Goal: Communication & Community: Answer question/provide support

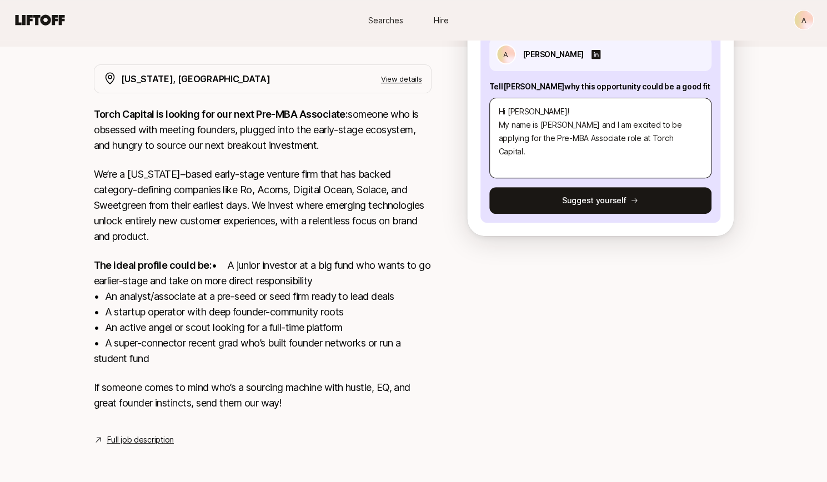
scroll to position [205, 0]
click at [663, 122] on textarea "Hi [PERSON_NAME]! My name is [PERSON_NAME] and I am excited to be applying for …" at bounding box center [600, 138] width 222 height 81
type textarea "Hi [PERSON_NAME]! My name is [PERSON_NAME] and I am excited to be applying for …"
type textarea "x"
type textarea "Hi [PERSON_NAME]! My name is [PERSON_NAME] and I am excited to be applying for …"
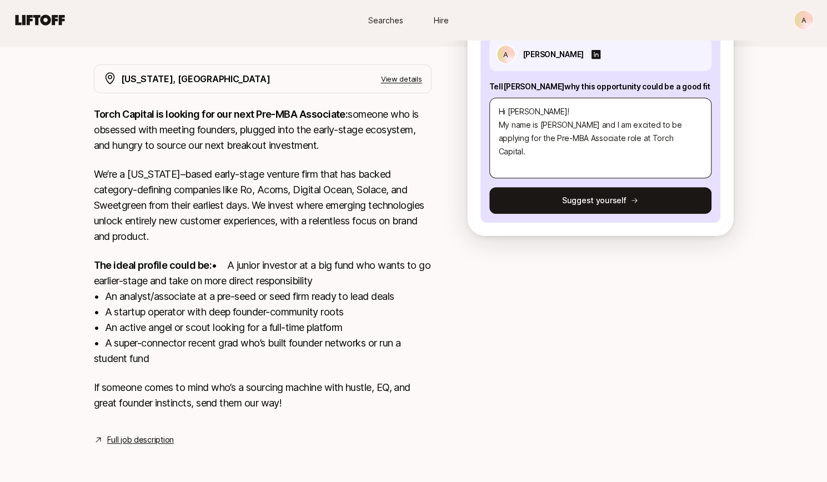
type textarea "x"
type textarea "Hi [PERSON_NAME]! My name is [PERSON_NAME] and I am excited to be applying for …"
type textarea "x"
type textarea "Hi [PERSON_NAME]! My name is [PERSON_NAME] and I am excited to be applying for …"
type textarea "x"
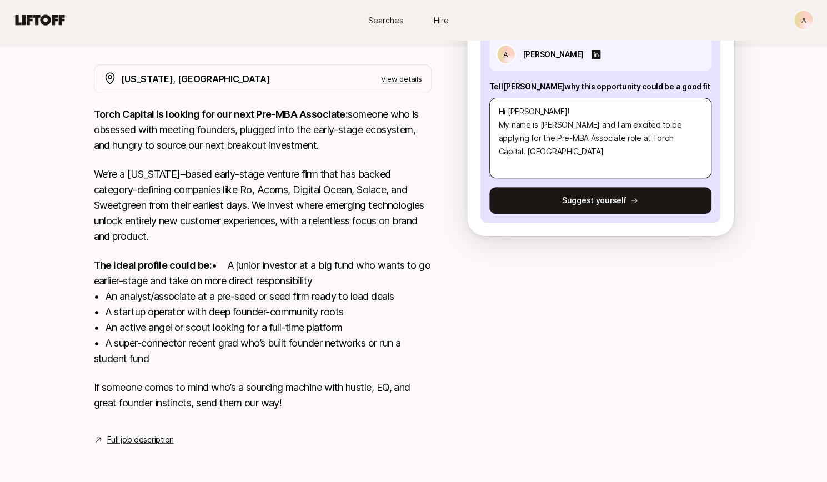
type textarea "Hi [PERSON_NAME]! My name is [PERSON_NAME] and I am excited to be applying for …"
type textarea "x"
type textarea "Hi [PERSON_NAME]! My name is [PERSON_NAME] and I am excited to be applying for …"
type textarea "x"
type textarea "Hi [PERSON_NAME]! My name is [PERSON_NAME] and I am excited to be applying for …"
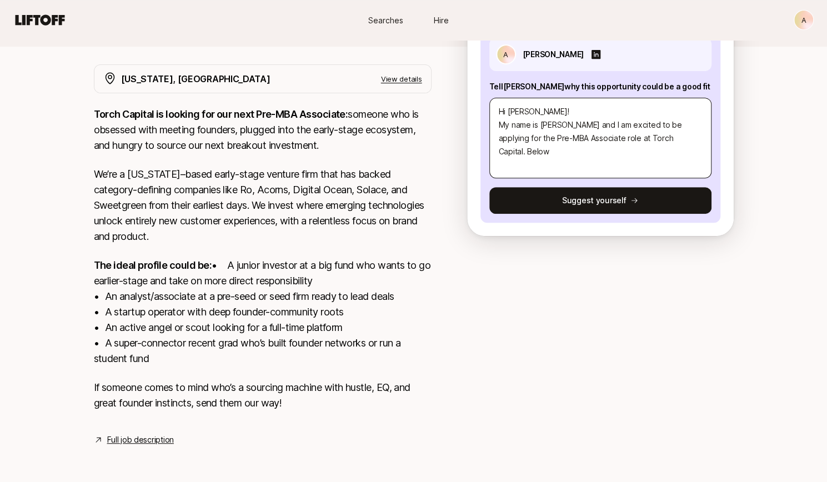
type textarea "x"
type textarea "Hi [PERSON_NAME]! My name is [PERSON_NAME] and I am excited to be applying for …"
type textarea "x"
type textarea "Hi [PERSON_NAME]! My name is [PERSON_NAME] and I am excited to be applying for …"
type textarea "x"
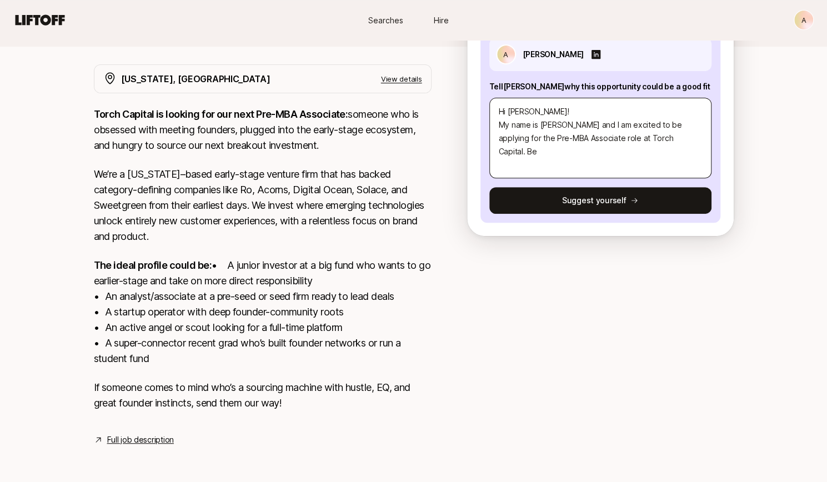
type textarea "Hi [PERSON_NAME]! My name is [PERSON_NAME] and I am excited to be applying for …"
type textarea "x"
type textarea "Hi [PERSON_NAME]! My name is [PERSON_NAME] and I am excited to be applying for …"
type textarea "x"
click at [582, 145] on textarea "Hi [PERSON_NAME]! My name is [PERSON_NAME] and I am excited to be applying for …" at bounding box center [600, 138] width 222 height 81
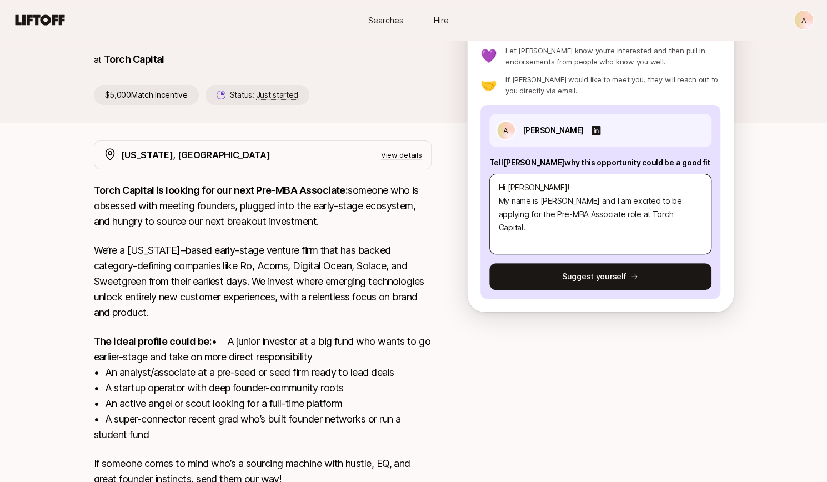
scroll to position [114, 0]
click at [668, 217] on textarea "Hi [PERSON_NAME]! My name is [PERSON_NAME] and I am excited to be applying for …" at bounding box center [600, 214] width 222 height 81
type textarea "Hi [PERSON_NAME]! My name is [PERSON_NAME] and I am excited to be applying for …"
type textarea "x"
type textarea "Hi [PERSON_NAME]! My name is [PERSON_NAME] and I am excited to be applying for …"
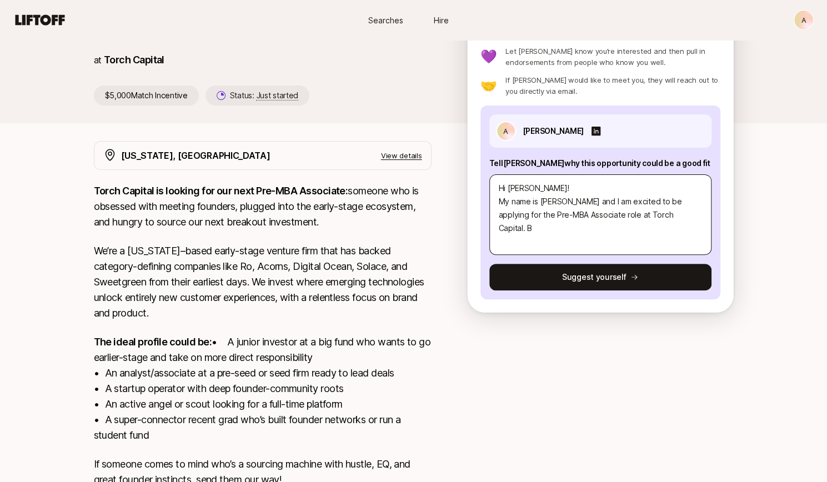
type textarea "x"
type textarea "Hi [PERSON_NAME]! My name is [PERSON_NAME] and I am excited to be applying for …"
type textarea "x"
type textarea "Hi [PERSON_NAME]! My name is [PERSON_NAME] and I am excited to be applying for …"
type textarea "x"
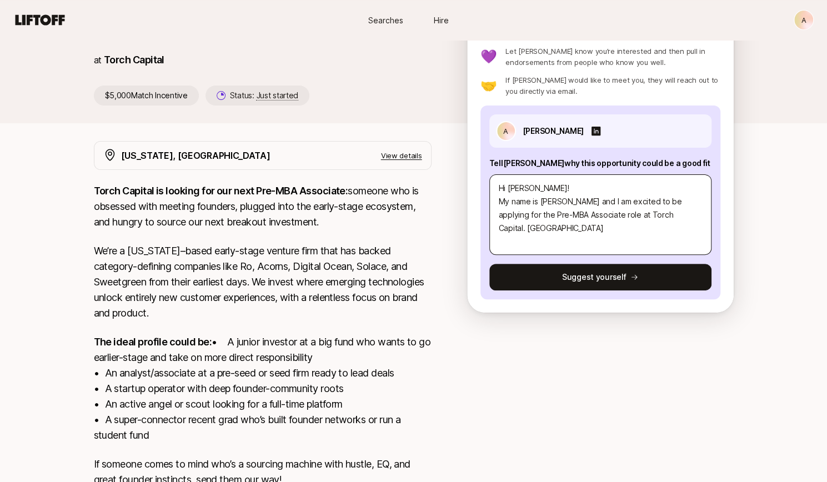
type textarea "Hi [PERSON_NAME]! My name is [PERSON_NAME] and I am excited to be applying for …"
type textarea "x"
type textarea "Hi [PERSON_NAME]! My name is [PERSON_NAME] and I am excited to be applying for …"
type textarea "x"
type textarea "Hi [PERSON_NAME]! My name is [PERSON_NAME] and I am excited to be applying for …"
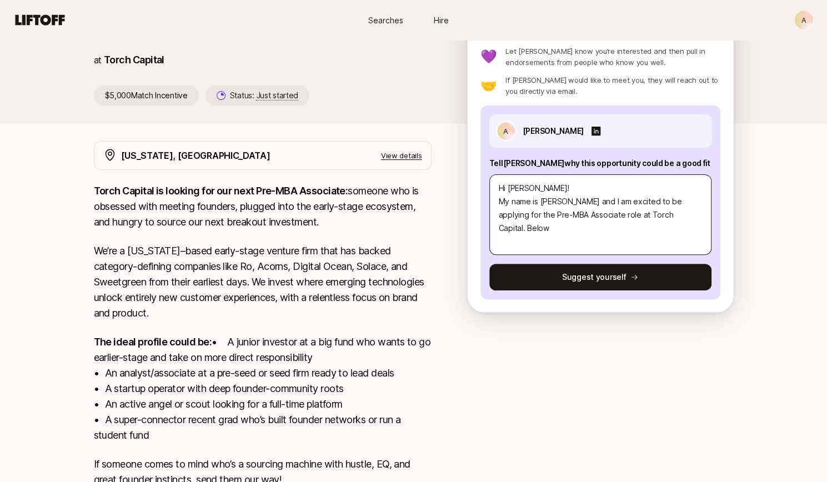
type textarea "x"
type textarea "Hi [PERSON_NAME]! My name is [PERSON_NAME] and I am excited to be applying for …"
type textarea "x"
type textarea "Hi [PERSON_NAME]! My name is [PERSON_NAME] and I am excited to be applying for …"
type textarea "x"
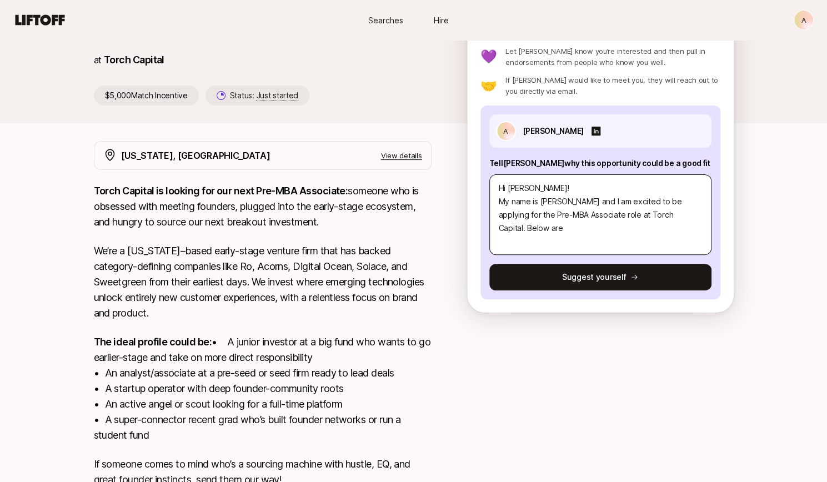
type textarea "Hi [PERSON_NAME]! My name is [PERSON_NAME] and I am excited to be applying for …"
type textarea "x"
type textarea "Hi [PERSON_NAME]! My name is [PERSON_NAME] and I am excited to be applying for …"
type textarea "x"
type textarea "Hi [PERSON_NAME]! My name is [PERSON_NAME] and I am excited to be applying for …"
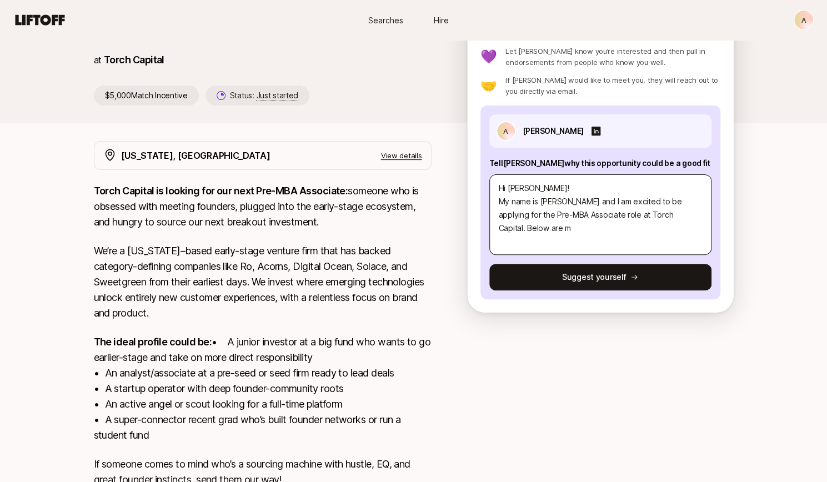
type textarea "x"
type textarea "Hi [PERSON_NAME]! My name is [PERSON_NAME] and I am excited to be applying for …"
type textarea "x"
type textarea "Hi [PERSON_NAME]! My name is [PERSON_NAME] and I am excited to be applying for …"
type textarea "x"
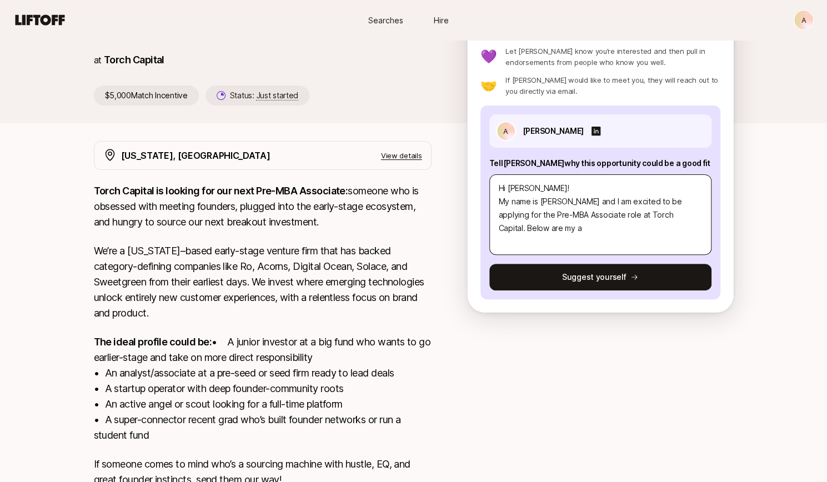
type textarea "Hi [PERSON_NAME]! My name is [PERSON_NAME] and I am excited to be applying for …"
type textarea "x"
type textarea "Hi [PERSON_NAME]! My name is [PERSON_NAME] and I am excited to be applying for …"
type textarea "x"
type textarea "Hi [PERSON_NAME]! My name is [PERSON_NAME] and I am excited to be applying for …"
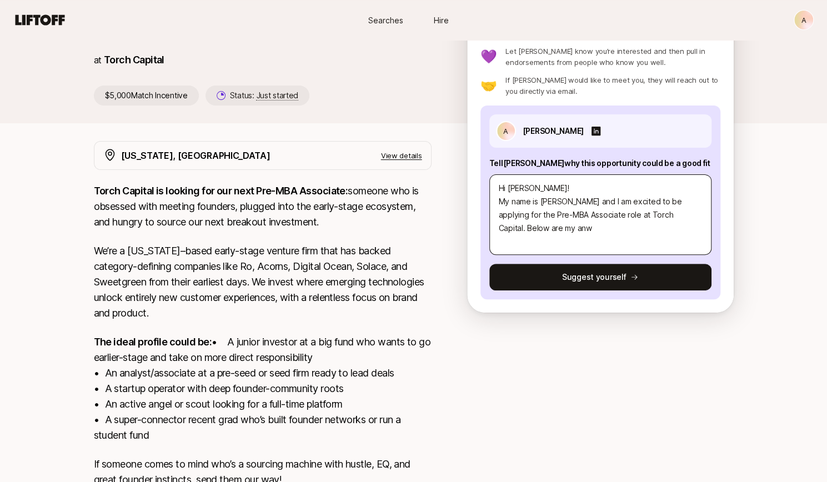
type textarea "x"
type textarea "Hi [PERSON_NAME]! My name is [PERSON_NAME] and I am excited to be applying for …"
type textarea "x"
type textarea "Hi [PERSON_NAME]! My name is [PERSON_NAME] and I am excited to be applying for …"
type textarea "x"
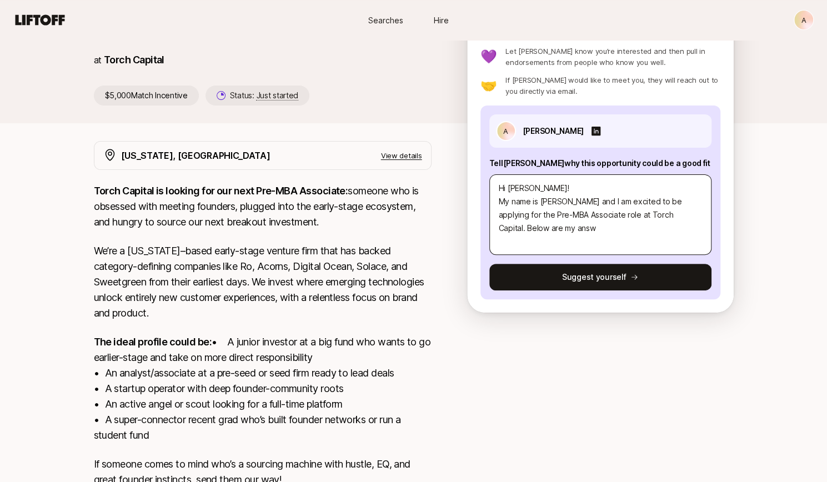
type textarea "Hi [PERSON_NAME]! My name is [PERSON_NAME] and I am excited to be applying for …"
type textarea "x"
type textarea "Hi [PERSON_NAME]! My name is [PERSON_NAME] and I am excited to be applying for …"
type textarea "x"
type textarea "Hi [PERSON_NAME]! My name is [PERSON_NAME] and I am excited to be applying for …"
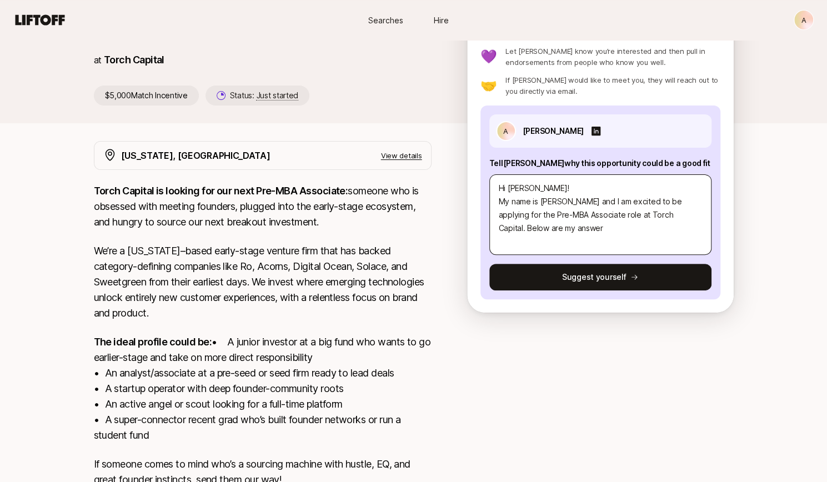
type textarea "x"
type textarea "Hi [PERSON_NAME]! My name is [PERSON_NAME] and I am excited to be applying for …"
type textarea "x"
type textarea "Hi [PERSON_NAME]! My name is [PERSON_NAME] and I am excited to be applying for …"
type textarea "x"
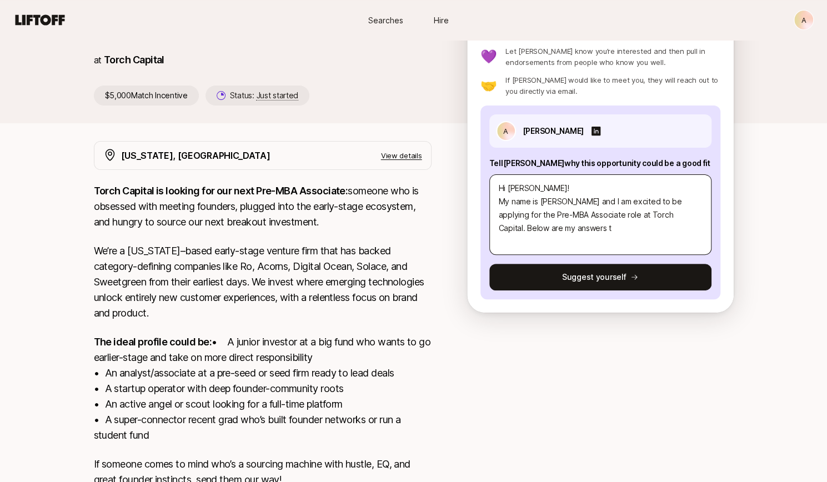
type textarea "Hi [PERSON_NAME]! My name is [PERSON_NAME] and I am excited to be applying for …"
type textarea "x"
type textarea "Hi [PERSON_NAME]! My name is [PERSON_NAME] and I am excited to be applying for …"
type textarea "x"
type textarea "Hi [PERSON_NAME]! My name is [PERSON_NAME] and I am excited to be applying for …"
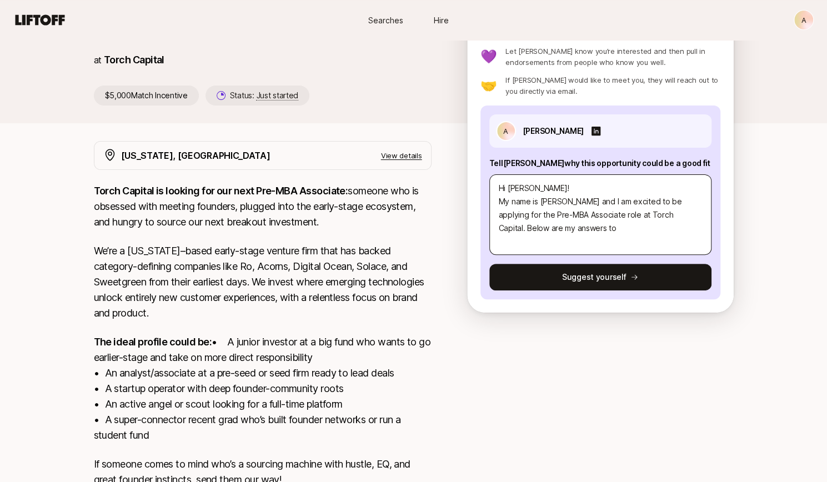
type textarea "x"
type textarea "Hi [PERSON_NAME]! My name is [PERSON_NAME] and I am excited to be applying for …"
type textarea "x"
type textarea "Hi [PERSON_NAME]! My name is [PERSON_NAME] and I am excited to be applying for …"
type textarea "x"
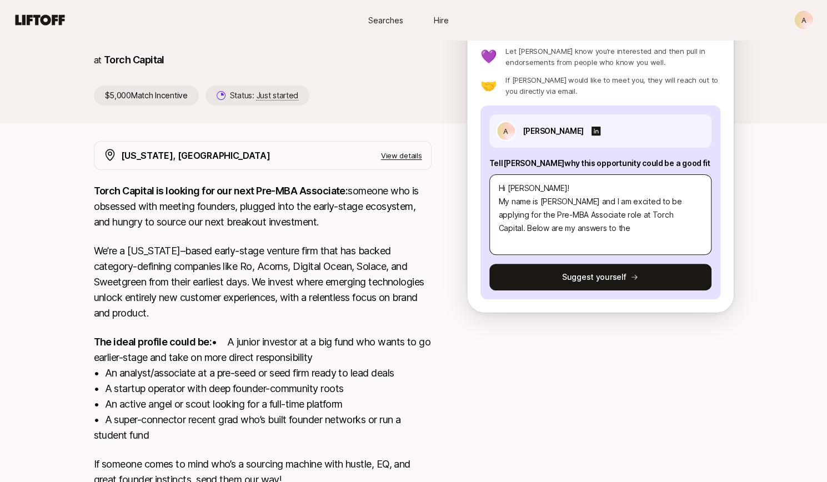
type textarea "Hi [PERSON_NAME]! My name is [PERSON_NAME] and I am excited to be applying for …"
type textarea "x"
type textarea "Hi [PERSON_NAME]! My name is [PERSON_NAME] and I am excited to be applying for …"
type textarea "x"
type textarea "Hi [PERSON_NAME]! My name is [PERSON_NAME] and I am excited to be applying for …"
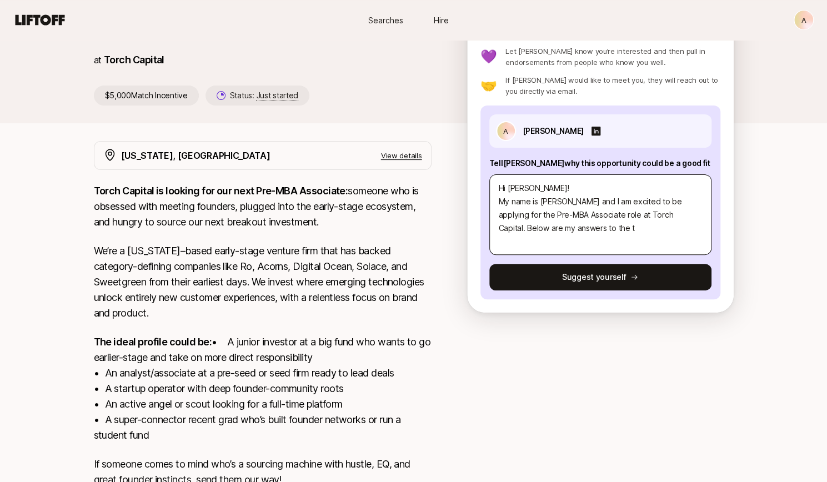
type textarea "x"
type textarea "Hi [PERSON_NAME]! My name is [PERSON_NAME] and I am excited to be applying for …"
type textarea "x"
type textarea "Hi [PERSON_NAME]! My name is [PERSON_NAME] and I am excited to be applying for …"
type textarea "x"
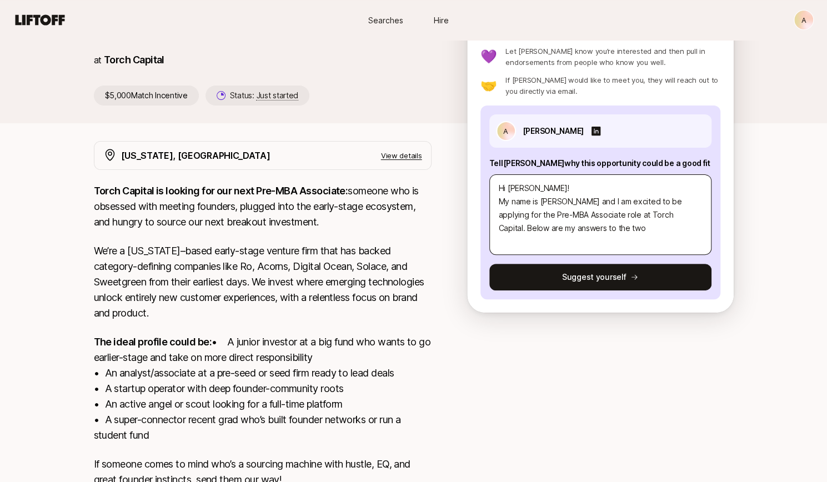
type textarea "Hi [PERSON_NAME]! My name is [PERSON_NAME] and I am excited to be applying for …"
type textarea "x"
type textarea "Hi [PERSON_NAME]! My name is [PERSON_NAME] and I am excited to be applying for …"
type textarea "x"
type textarea "Hi [PERSON_NAME]! My name is [PERSON_NAME] and I am excited to be applying for …"
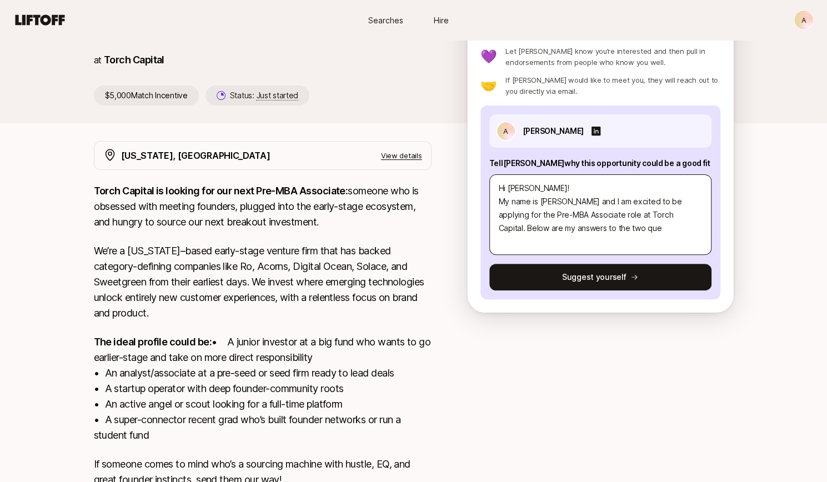
type textarea "x"
type textarea "Hi [PERSON_NAME]! My name is [PERSON_NAME] and I am excited to be applying for …"
type textarea "x"
type textarea "Hi [PERSON_NAME]! My name is [PERSON_NAME] and I am excited to be applying for …"
type textarea "x"
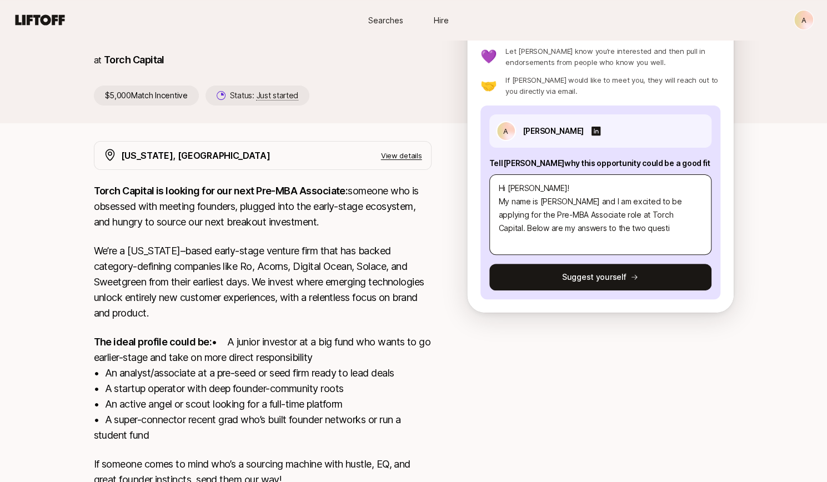
type textarea "Hi [PERSON_NAME]! My name is [PERSON_NAME] and I am excited to be applying for …"
type textarea "x"
type textarea "Hi [PERSON_NAME]! My name is [PERSON_NAME] and I am excited to be applying for …"
type textarea "x"
type textarea "Hi [PERSON_NAME]! My name is [PERSON_NAME] and I am excited to be applying for …"
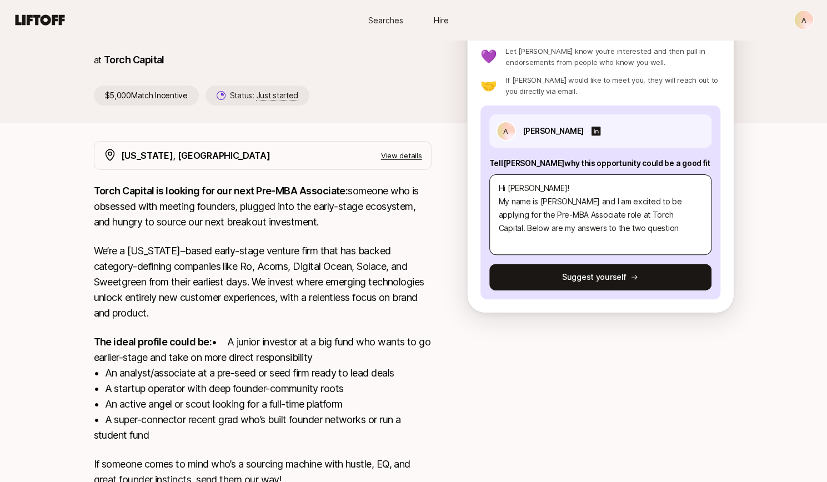
type textarea "x"
type textarea "Hi [PERSON_NAME]! My name is [PERSON_NAME] and I am excited to be applying for …"
type textarea "x"
type textarea "Hi [PERSON_NAME]! My name is [PERSON_NAME] and I am excited to be applying for …"
type textarea "x"
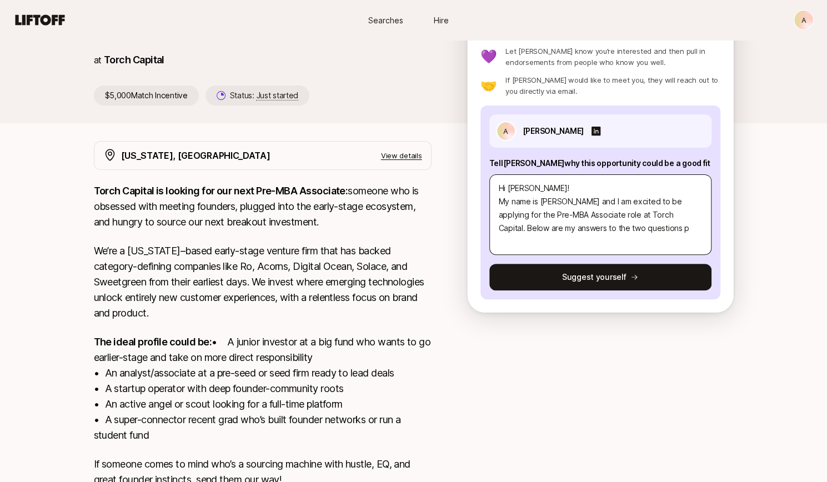
type textarea "Hi [PERSON_NAME]! My name is [PERSON_NAME] and I am excited to be applying for …"
type textarea "x"
type textarea "Hi [PERSON_NAME]! My name is [PERSON_NAME] and I am excited to be applying for …"
type textarea "x"
type textarea "Hi [PERSON_NAME]! My name is [PERSON_NAME] and I am excited to be applying for …"
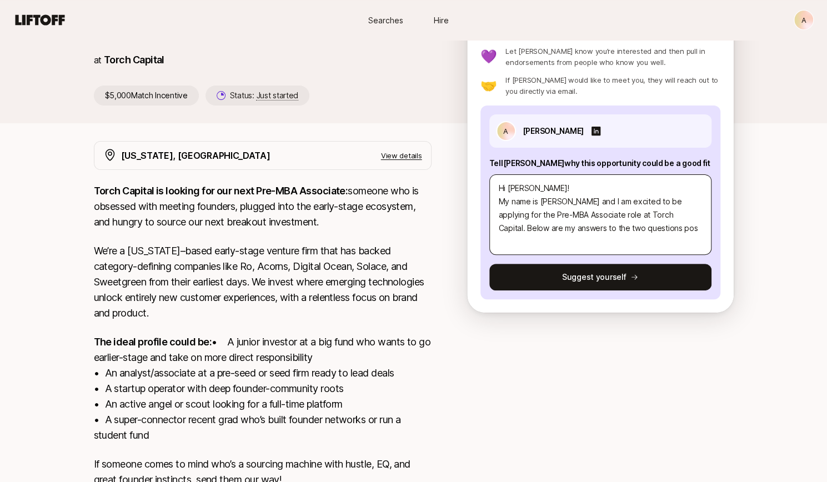
type textarea "x"
type textarea "Hi [PERSON_NAME]! My name is [PERSON_NAME] and I am excited to be applying for …"
type textarea "x"
type textarea "Hi [PERSON_NAME]! My name is [PERSON_NAME] and I am excited to be applying for …"
type textarea "x"
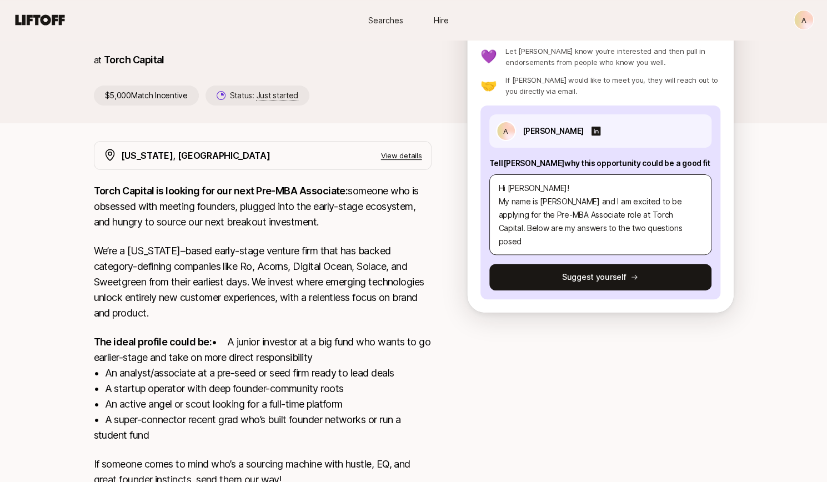
type textarea "Hi [PERSON_NAME]! My name is [PERSON_NAME] and I am excited to be applying for …"
type textarea "x"
type textarea "Hi [PERSON_NAME]! My name is [PERSON_NAME] and I am excited to be applying for …"
type textarea "x"
type textarea "Hi [PERSON_NAME]! My name is [PERSON_NAME] and I am excited to be applying for …"
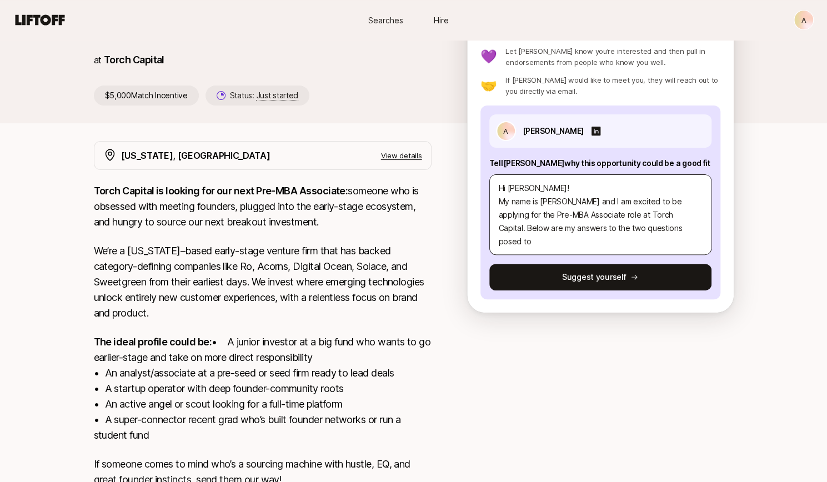
type textarea "x"
type textarea "Hi [PERSON_NAME]! My name is [PERSON_NAME] and I am excited to be applying for …"
type textarea "x"
type textarea "Hi [PERSON_NAME]! My name is [PERSON_NAME] and I am excited to be applying for …"
type textarea "x"
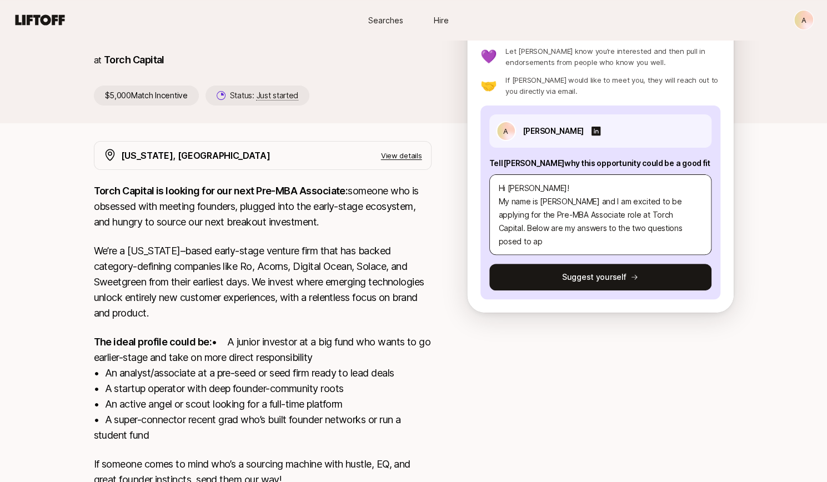
type textarea "Hi [PERSON_NAME]! My name is [PERSON_NAME] and I am excited to be applying for …"
type textarea "x"
type textarea "Hi [PERSON_NAME]! My name is [PERSON_NAME] and I am excited to be applying for …"
type textarea "x"
type textarea "Hi [PERSON_NAME]! My name is [PERSON_NAME] and I am excited to be applying for …"
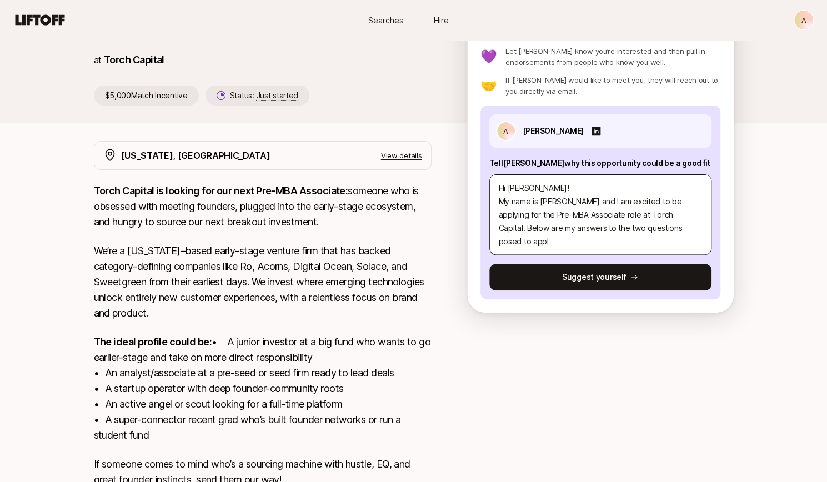
type textarea "x"
type textarea "Hi [PERSON_NAME]! My name is [PERSON_NAME] and I am excited to be applying for …"
type textarea "x"
type textarea "Hi [PERSON_NAME]! My name is [PERSON_NAME] and I am excited to be applying for …"
type textarea "x"
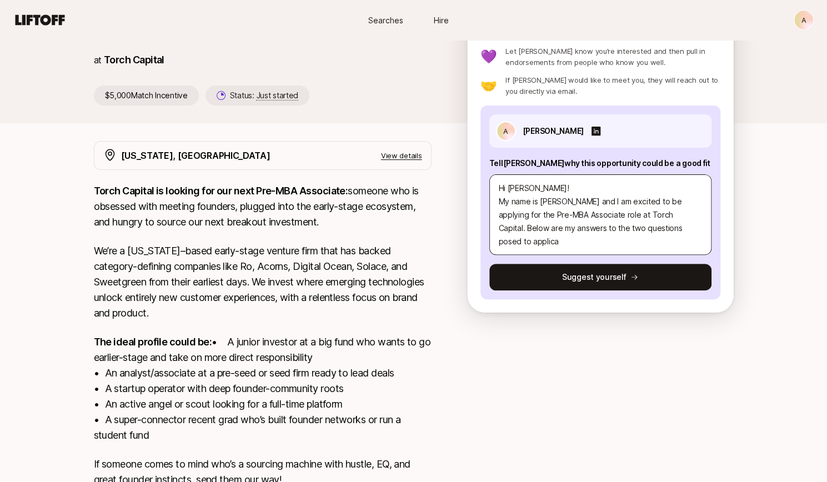
type textarea "Hi [PERSON_NAME]! My name is [PERSON_NAME] and I am excited to be applying for …"
type textarea "x"
type textarea "Hi [PERSON_NAME]! My name is [PERSON_NAME] and I am excited to be applying for …"
type textarea "x"
type textarea "Hi [PERSON_NAME]! My name is [PERSON_NAME] and I am excited to be applying for …"
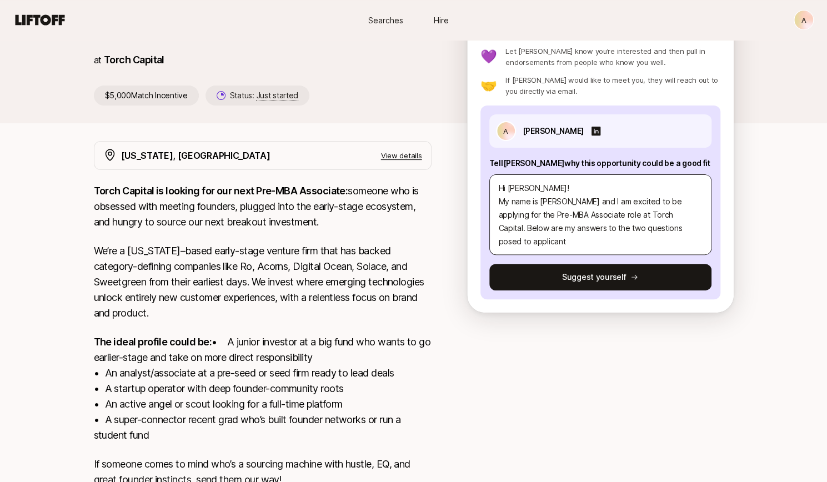
type textarea "x"
type textarea "Hi [PERSON_NAME]! My name is [PERSON_NAME] and I am excited to be applying for …"
type textarea "x"
type textarea "Hi [PERSON_NAME]! My name is [PERSON_NAME] and I am excited to be applying for …"
type textarea "x"
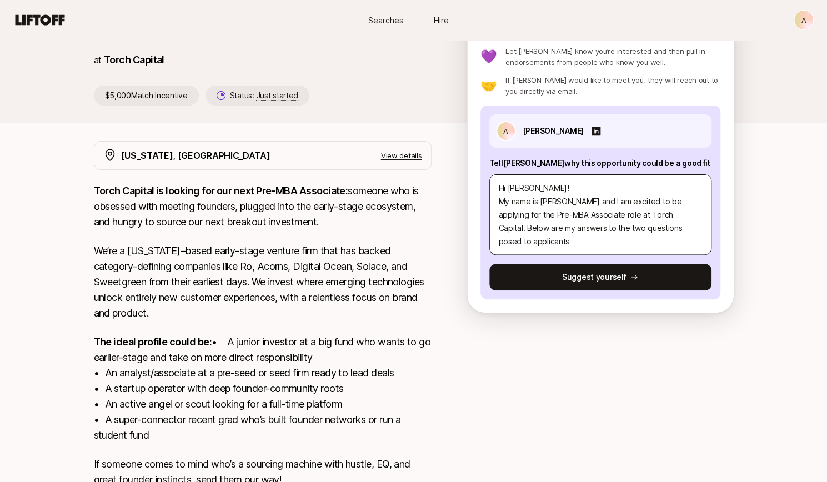
type textarea "Hi [PERSON_NAME]! My name is [PERSON_NAME] and I am excited to be applying for …"
type textarea "x"
type textarea "Hi [PERSON_NAME]! My name is [PERSON_NAME] and I am excited to be applying for …"
type textarea "x"
type textarea "Hi [PERSON_NAME]! My name is [PERSON_NAME] and I am excited to be applying for …"
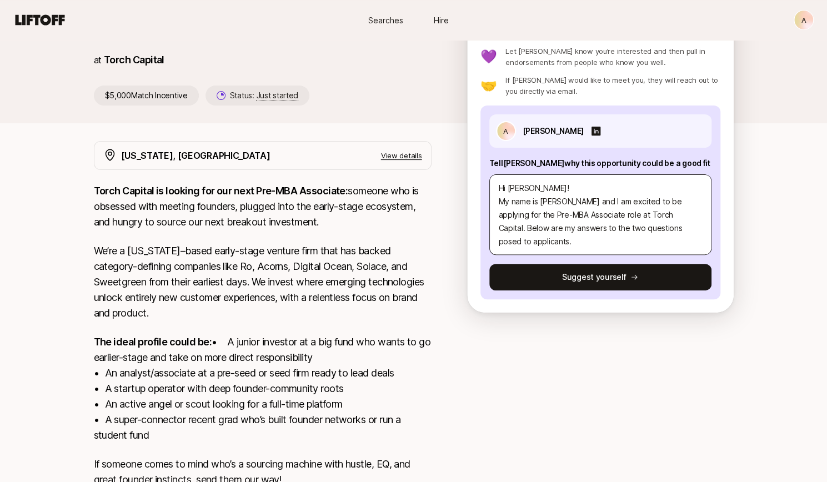
type textarea "x"
type textarea "Hi [PERSON_NAME]! My name is [PERSON_NAME] and I am excited to be applying for …"
type textarea "x"
type textarea "Hi [PERSON_NAME]! My name is [PERSON_NAME] and I am excited to be applying for …"
type textarea "x"
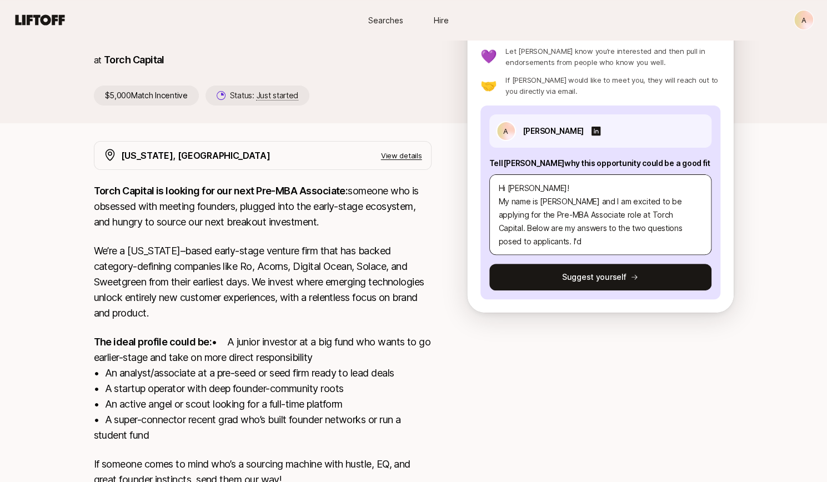
type textarea "Hi [PERSON_NAME]! My name is [PERSON_NAME] and I am excited to be applying for …"
type textarea "x"
type textarea "Hi [PERSON_NAME]! My name is [PERSON_NAME] and I am excited to be applying for …"
type textarea "x"
type textarea "Hi [PERSON_NAME]! My name is [PERSON_NAME] and I am excited to be applying for …"
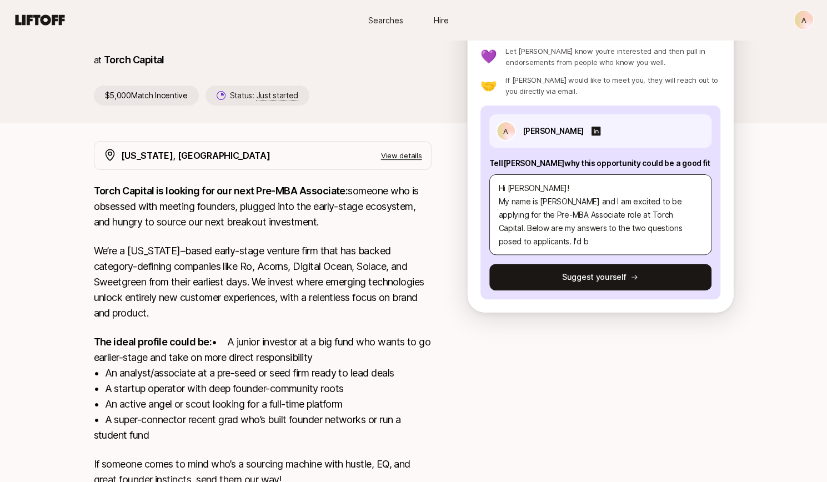
type textarea "x"
type textarea "Hi [PERSON_NAME]! My name is [PERSON_NAME] and I am excited to be applying for …"
type textarea "x"
type textarea "Hi [PERSON_NAME]! My name is [PERSON_NAME] and I am excited to be applying for …"
type textarea "x"
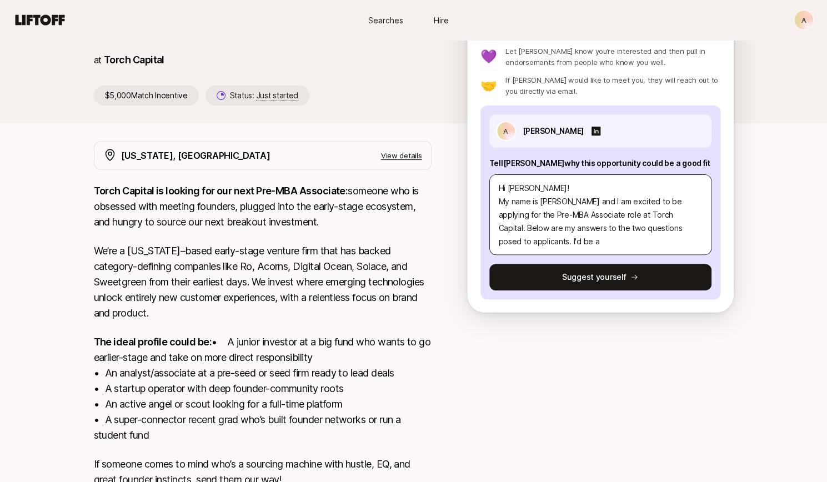
type textarea "Hi [PERSON_NAME]! My name is [PERSON_NAME] and I am excited to be applying for …"
type textarea "x"
type textarea "Hi [PERSON_NAME]! My name is [PERSON_NAME] and I am excited to be applying for …"
type textarea "x"
type textarea "Hi [PERSON_NAME]! My name is [PERSON_NAME] and I am excited to be applying for …"
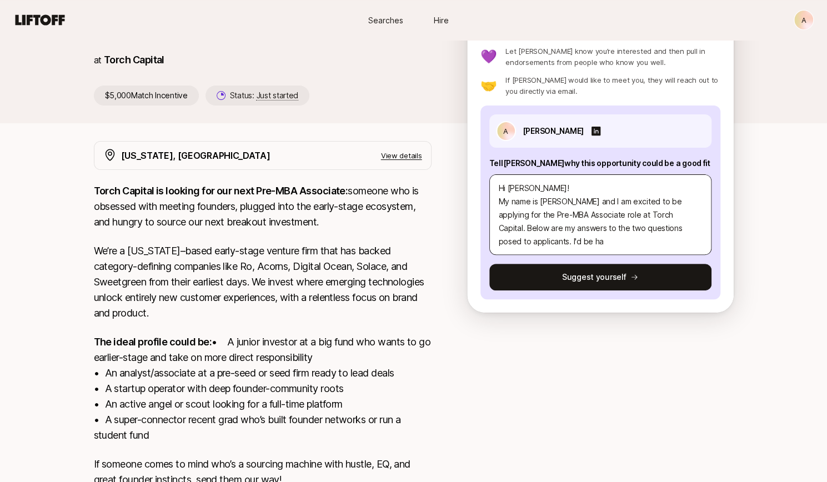
type textarea "x"
type textarea "Hi [PERSON_NAME]! My name is [PERSON_NAME] and I am excited to be applying for …"
type textarea "x"
type textarea "Hi [PERSON_NAME]! My name is [PERSON_NAME] and I am excited to be applying for …"
type textarea "x"
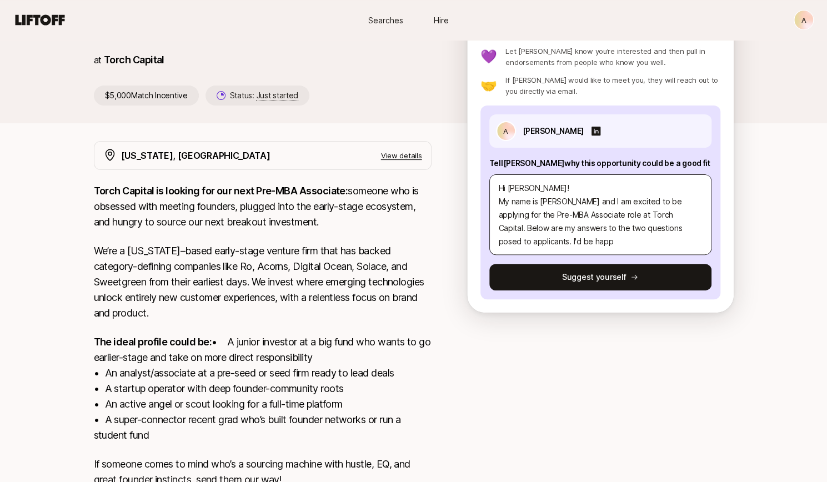
type textarea "Hi [PERSON_NAME]! My name is [PERSON_NAME] and I am excited to be applying for …"
type textarea "x"
type textarea "Hi [PERSON_NAME]! My name is [PERSON_NAME] and I am excited to be applying for …"
type textarea "x"
type textarea "Hi [PERSON_NAME]! My name is [PERSON_NAME] and I am excited to be applying for …"
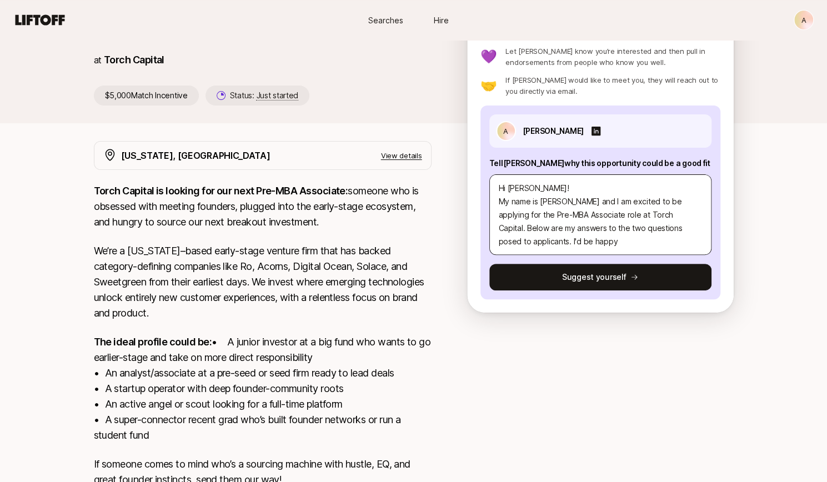
type textarea "x"
type textarea "Hi [PERSON_NAME]! My name is [PERSON_NAME] and I am excited to be applying for …"
type textarea "x"
type textarea "Hi [PERSON_NAME]! My name is [PERSON_NAME] and I am excited to be applying for …"
type textarea "x"
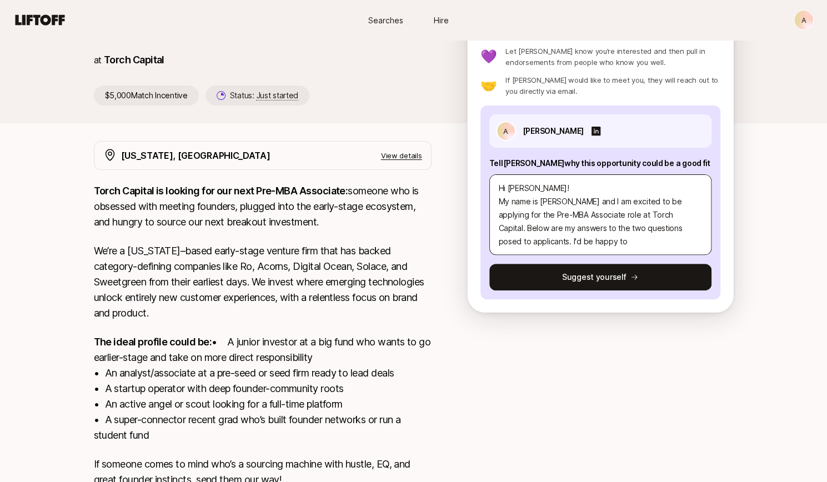
type textarea "Hi [PERSON_NAME]! My name is [PERSON_NAME] and I am excited to be applying for …"
type textarea "x"
type textarea "Hi [PERSON_NAME]! My name is [PERSON_NAME] and I am excited to be applying for …"
type textarea "x"
type textarea "Hi [PERSON_NAME]! My name is [PERSON_NAME] and I am excited to be applying for …"
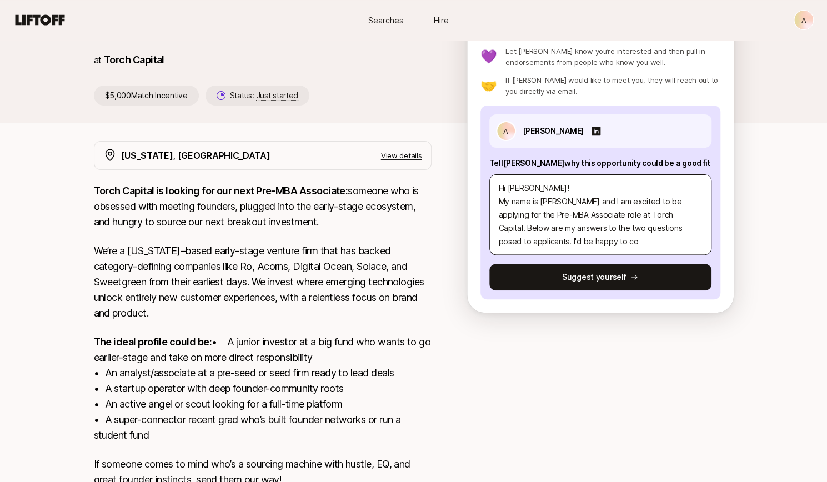
type textarea "x"
type textarea "Hi [PERSON_NAME]! My name is [PERSON_NAME] and I am excited to be applying for …"
type textarea "x"
type textarea "Hi [PERSON_NAME]! My name is [PERSON_NAME] and I am excited to be applying for …"
type textarea "x"
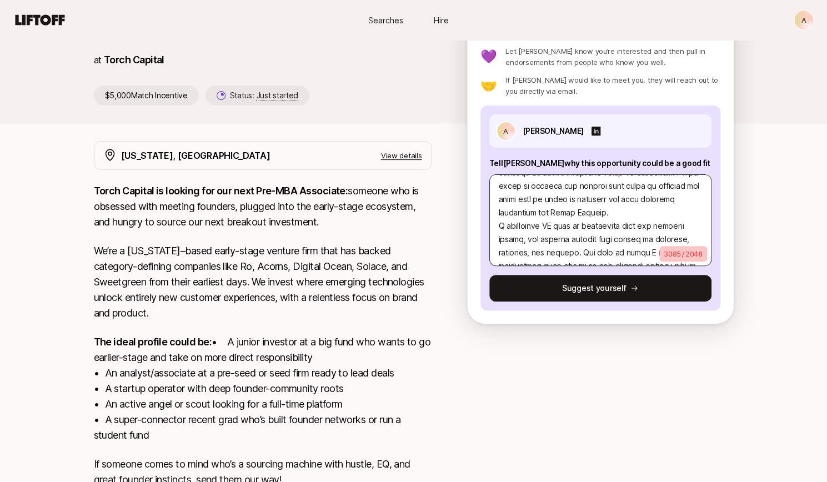
scroll to position [81, 0]
click at [499, 214] on textarea at bounding box center [600, 220] width 222 height 92
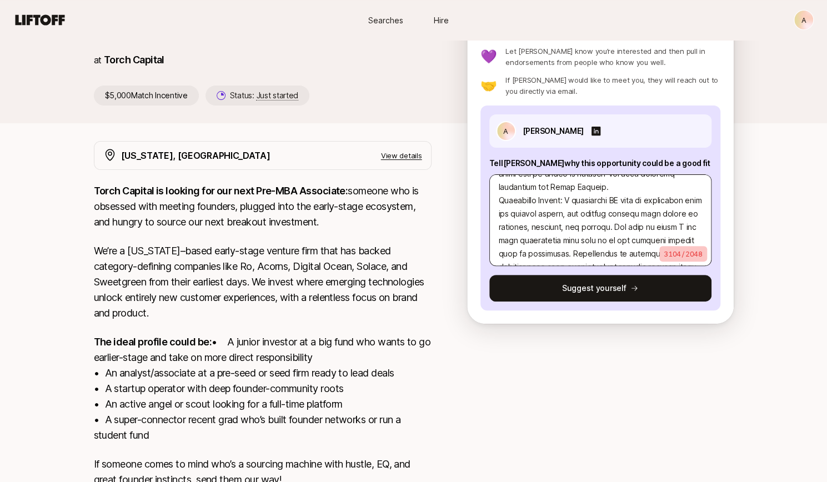
drag, startPoint x: 637, startPoint y: 213, endPoint x: 539, endPoint y: 228, distance: 100.0
click at [539, 228] on textarea at bounding box center [600, 220] width 222 height 92
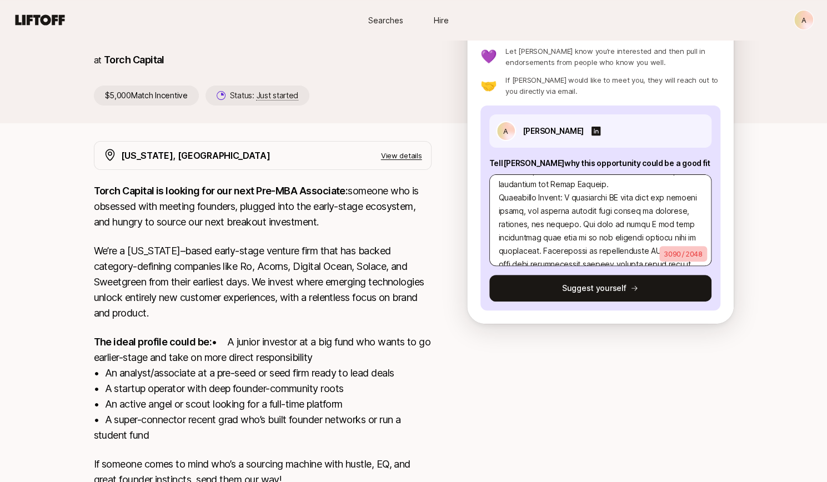
scroll to position [89, 0]
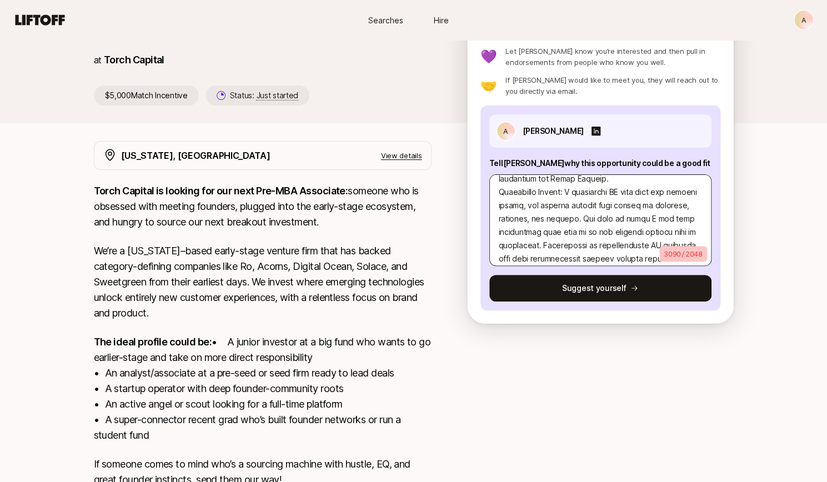
drag, startPoint x: 643, startPoint y: 217, endPoint x: 676, endPoint y: 220, distance: 32.4
click at [676, 220] on textarea at bounding box center [600, 220] width 222 height 92
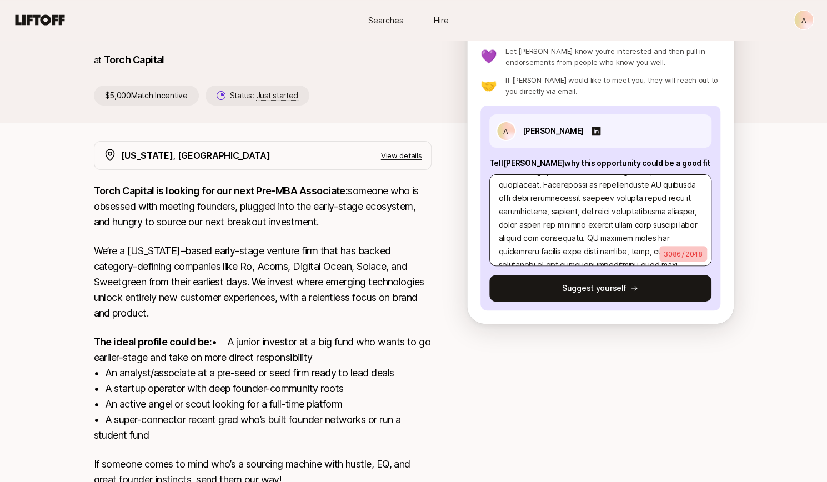
scroll to position [151, 0]
click at [616, 208] on textarea at bounding box center [600, 220] width 222 height 92
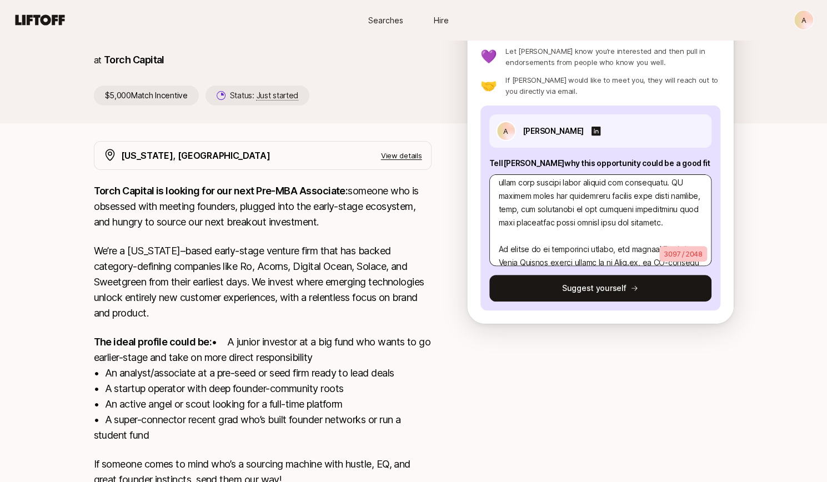
scroll to position [206, 0]
drag, startPoint x: 529, startPoint y: 235, endPoint x: 606, endPoint y: 232, distance: 77.2
click at [606, 232] on textarea at bounding box center [600, 220] width 222 height 92
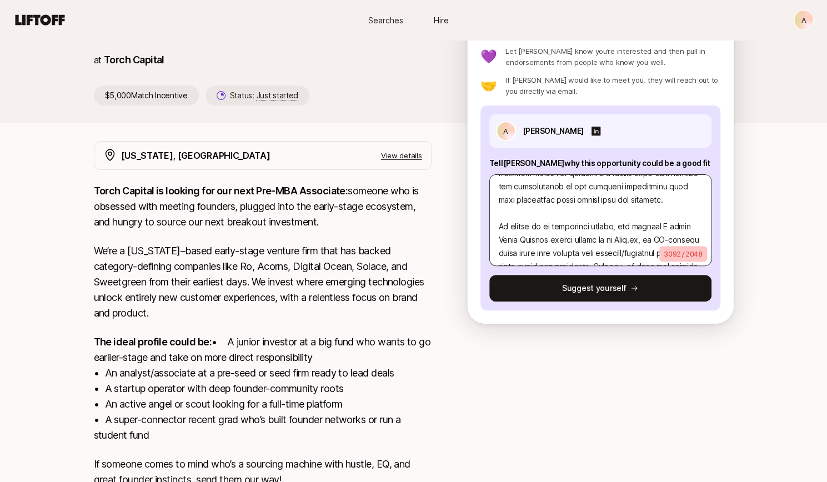
scroll to position [232, 0]
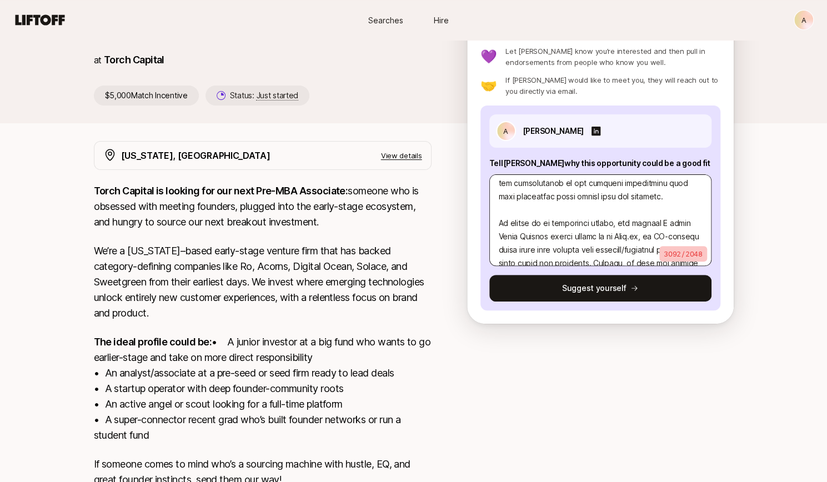
drag, startPoint x: 637, startPoint y: 209, endPoint x: 609, endPoint y: 210, distance: 28.3
click at [609, 210] on textarea at bounding box center [600, 220] width 222 height 92
click at [566, 235] on textarea at bounding box center [600, 220] width 222 height 92
drag, startPoint x: 561, startPoint y: 225, endPoint x: 530, endPoint y: 226, distance: 31.1
click at [530, 226] on textarea at bounding box center [600, 220] width 222 height 92
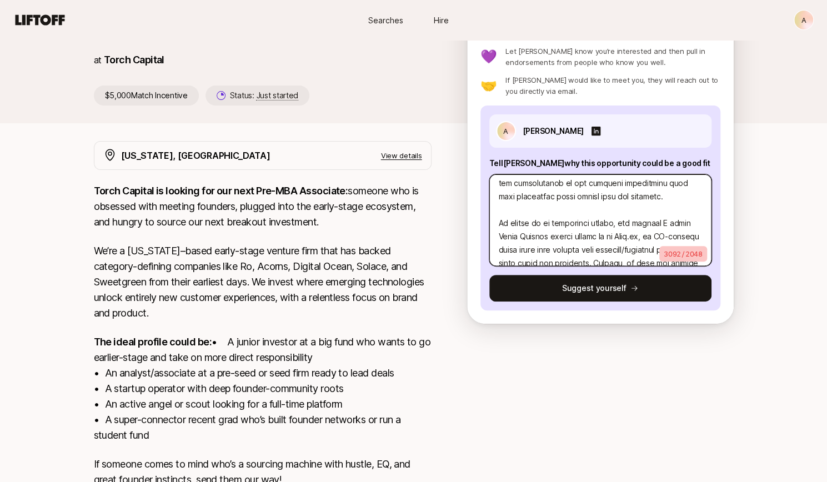
drag, startPoint x: 637, startPoint y: 210, endPoint x: 608, endPoint y: 213, distance: 29.6
click at [608, 213] on textarea at bounding box center [600, 220] width 222 height 92
click at [562, 234] on textarea at bounding box center [600, 220] width 222 height 92
drag, startPoint x: 561, startPoint y: 224, endPoint x: 531, endPoint y: 224, distance: 30.0
click at [531, 224] on textarea at bounding box center [600, 220] width 222 height 92
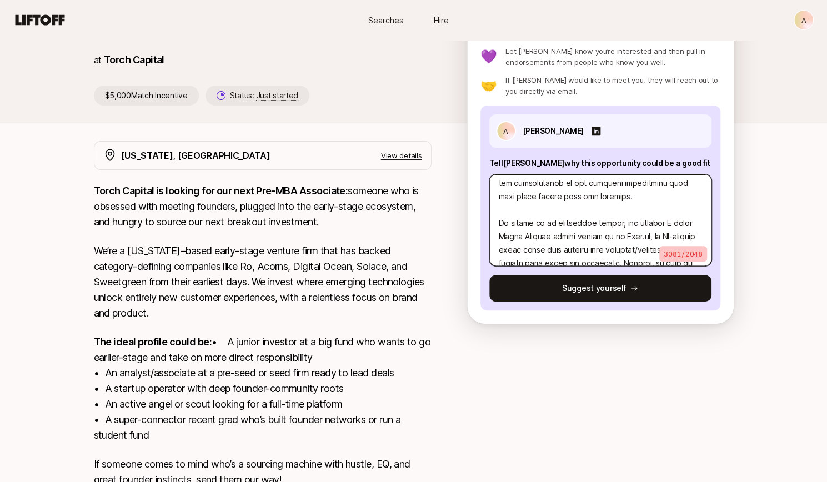
click at [527, 234] on textarea at bounding box center [600, 220] width 222 height 92
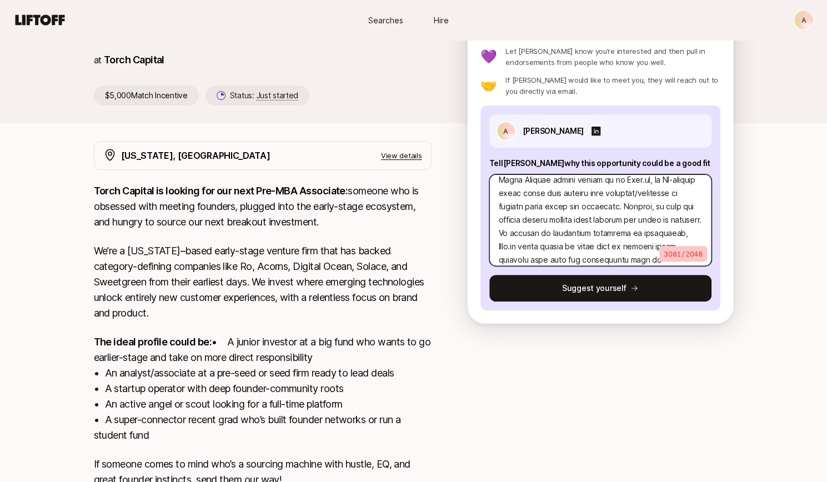
scroll to position [300, 0]
drag, startPoint x: 567, startPoint y: 219, endPoint x: 526, endPoint y: 218, distance: 41.1
click at [526, 218] on textarea at bounding box center [600, 220] width 222 height 92
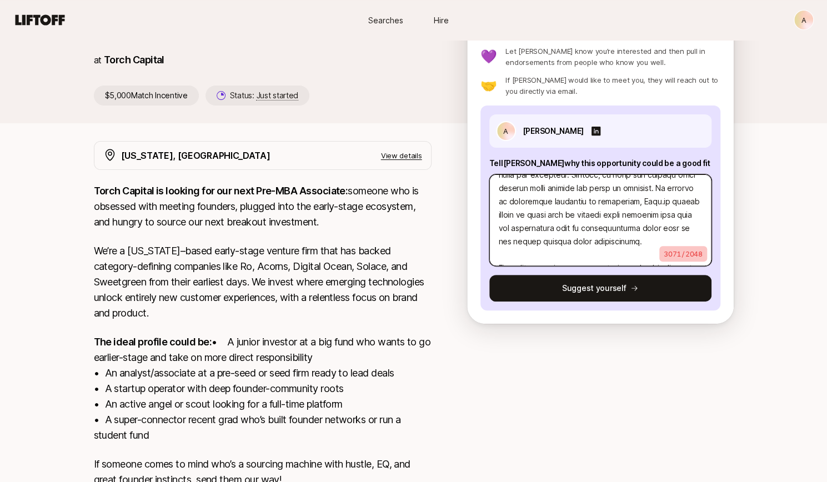
click at [562, 229] on textarea at bounding box center [600, 220] width 222 height 92
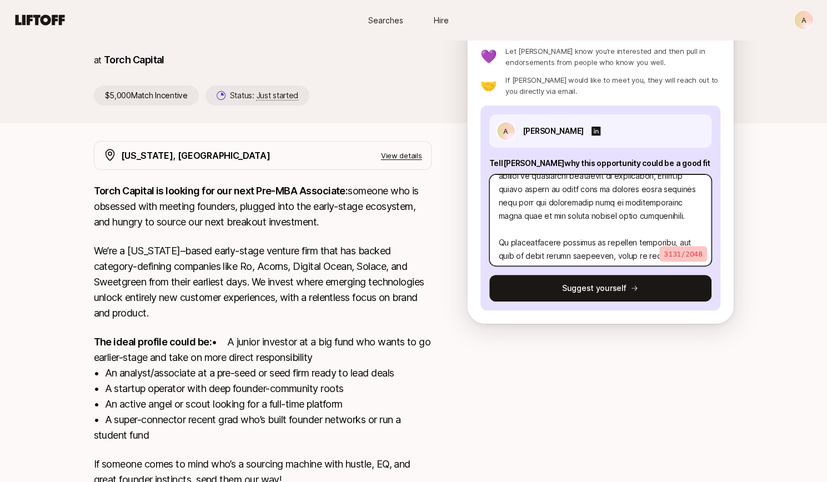
drag, startPoint x: 579, startPoint y: 203, endPoint x: 582, endPoint y: 213, distance: 10.5
click at [582, 213] on textarea at bounding box center [600, 220] width 222 height 92
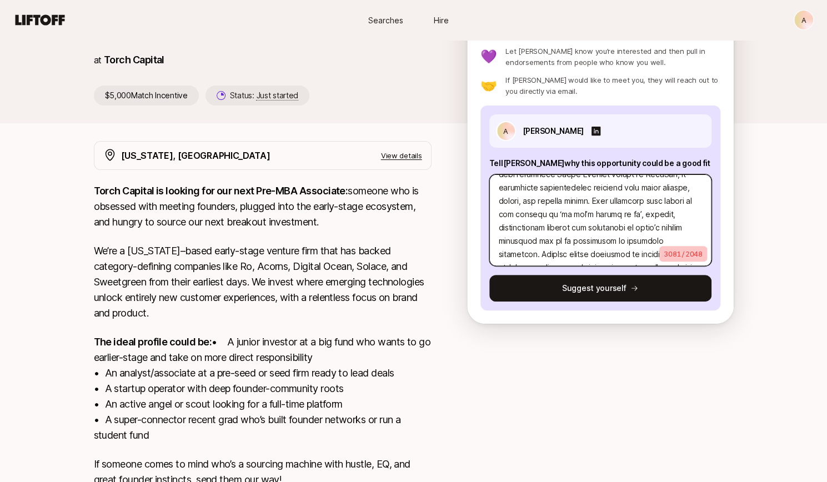
scroll to position [455, 0]
drag, startPoint x: 570, startPoint y: 225, endPoint x: 555, endPoint y: 227, distance: 15.1
click at [555, 227] on textarea at bounding box center [600, 220] width 222 height 92
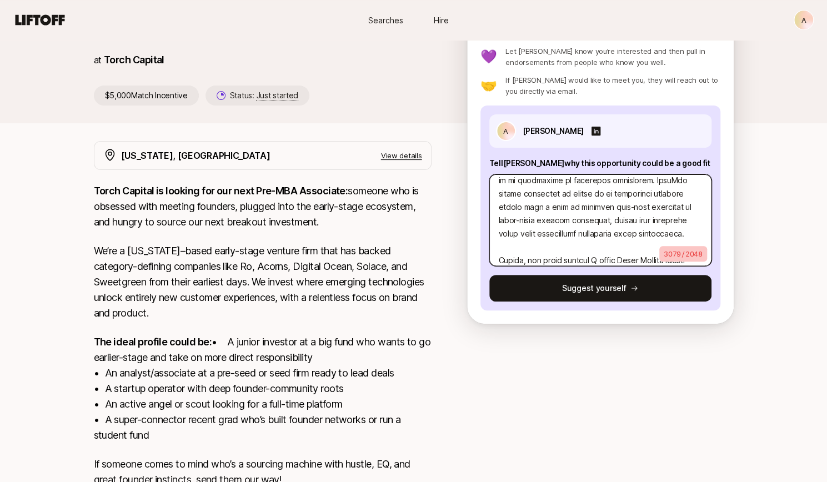
scroll to position [524, 0]
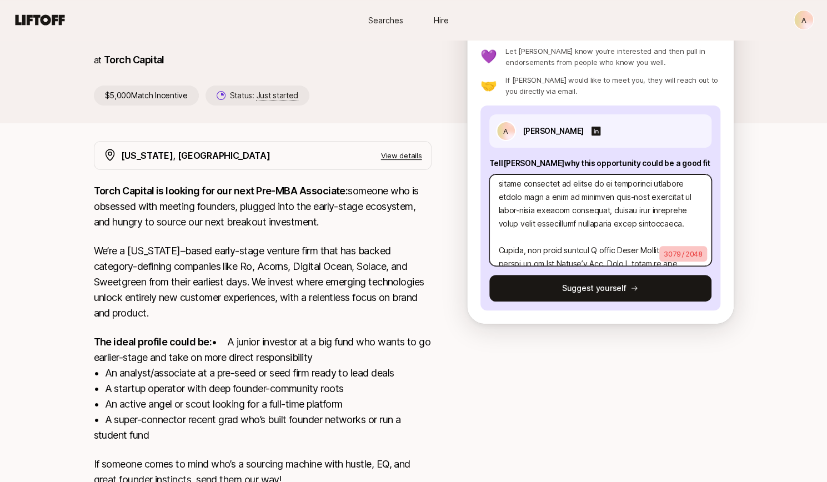
drag, startPoint x: 664, startPoint y: 222, endPoint x: 537, endPoint y: 240, distance: 128.0
click at [537, 240] on textarea at bounding box center [600, 220] width 222 height 92
drag, startPoint x: 602, startPoint y: 234, endPoint x: 565, endPoint y: 235, distance: 37.2
click at [565, 235] on textarea at bounding box center [600, 220] width 222 height 92
click at [625, 234] on textarea at bounding box center [600, 220] width 222 height 92
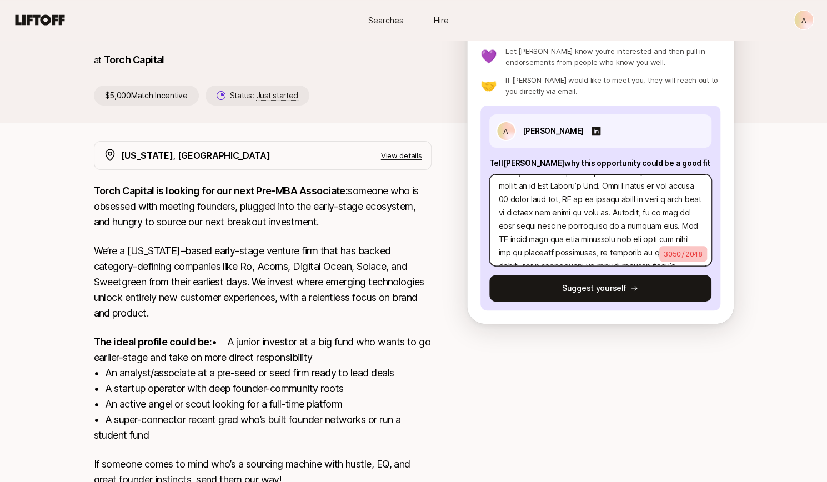
scroll to position [602, 0]
click at [555, 200] on textarea at bounding box center [600, 220] width 222 height 92
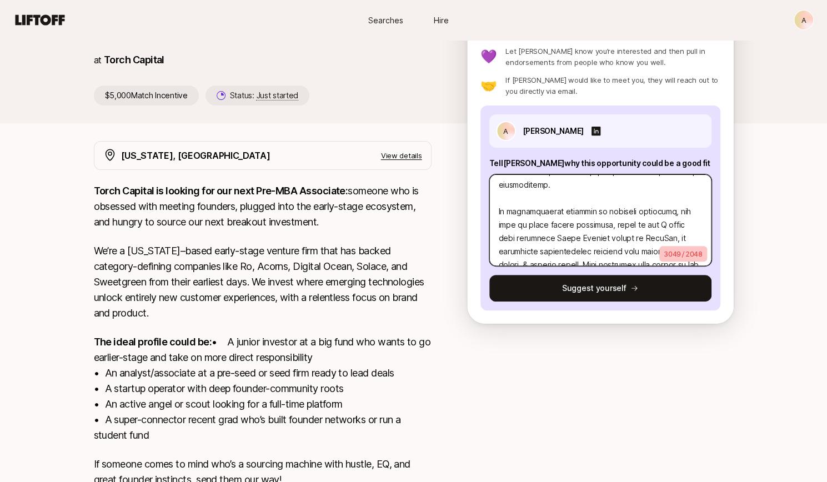
scroll to position [388, 0]
click at [548, 227] on textarea at bounding box center [600, 220] width 222 height 92
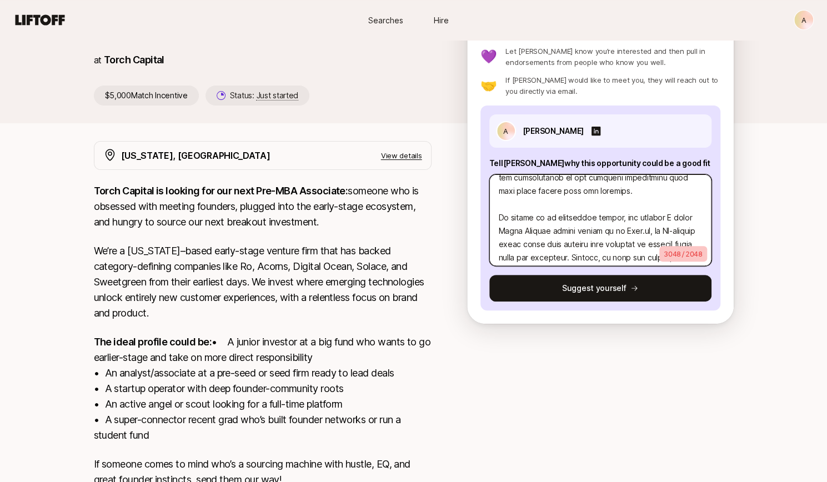
click at [548, 227] on textarea at bounding box center [600, 220] width 222 height 92
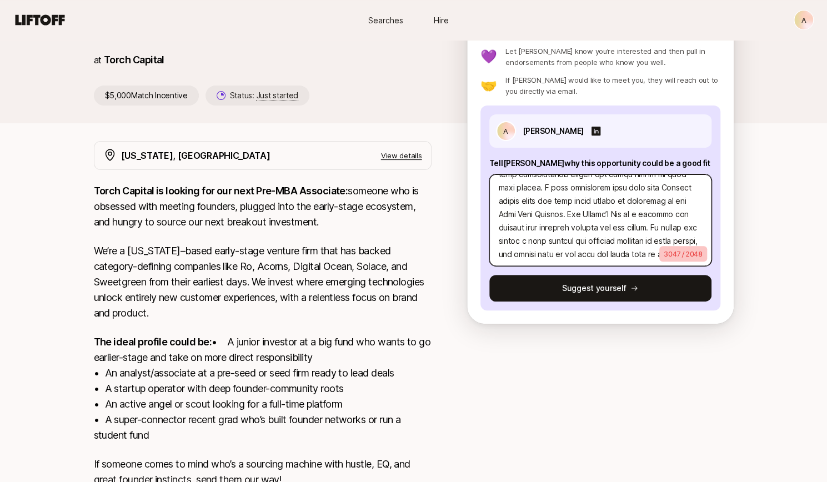
scroll to position [707, 0]
drag, startPoint x: 545, startPoint y: 215, endPoint x: 500, endPoint y: 212, distance: 45.6
click at [500, 212] on textarea at bounding box center [600, 220] width 222 height 92
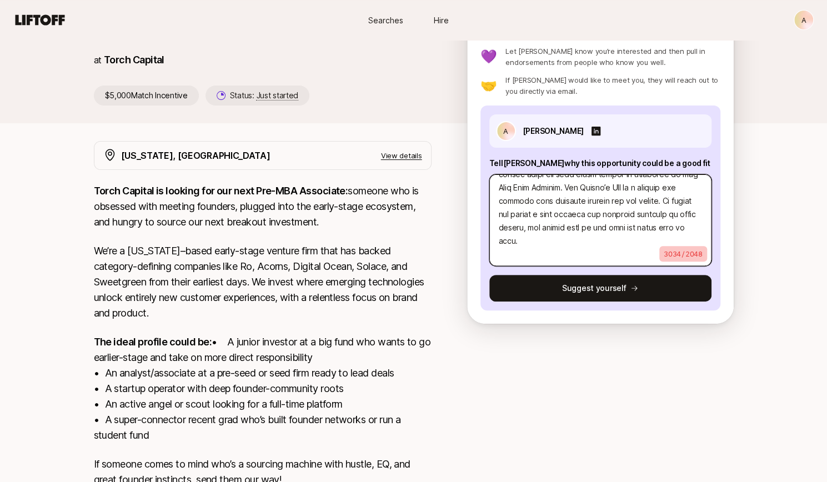
scroll to position [777, 0]
drag, startPoint x: 610, startPoint y: 222, endPoint x: 567, endPoint y: 228, distance: 42.7
click at [567, 228] on textarea at bounding box center [600, 220] width 222 height 92
drag, startPoint x: 582, startPoint y: 234, endPoint x: 480, endPoint y: 235, distance: 101.6
click at [480, 235] on div "A Ally Yu Tell [PERSON_NAME] why this opportunity could be a good fit 3024 / 20…" at bounding box center [600, 207] width 240 height 205
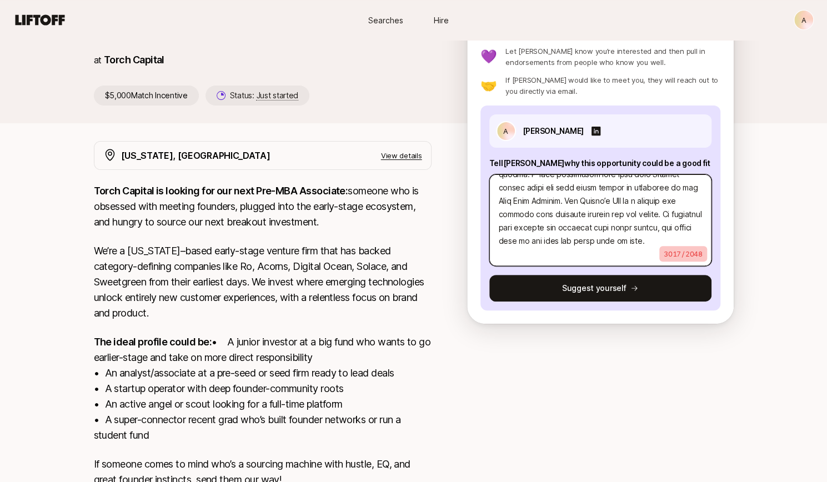
click at [573, 250] on textarea at bounding box center [600, 220] width 222 height 92
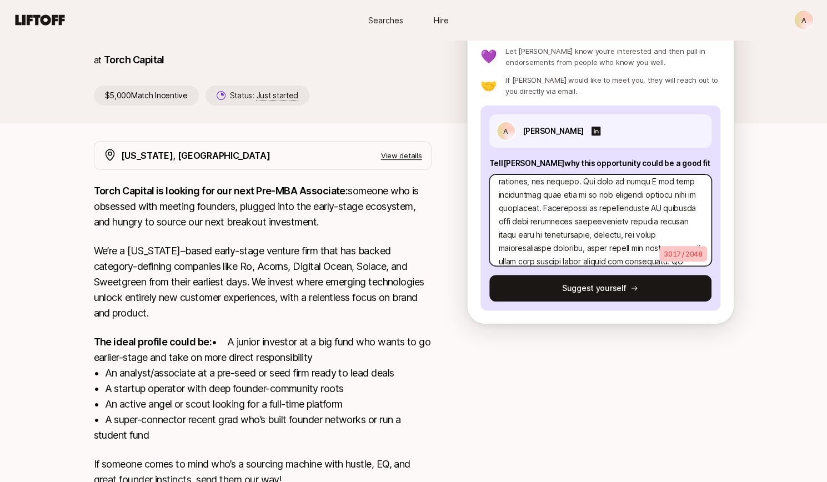
scroll to position [128, 0]
drag, startPoint x: 625, startPoint y: 205, endPoint x: 616, endPoint y: 214, distance: 12.2
click at [616, 214] on textarea at bounding box center [600, 220] width 222 height 92
click at [606, 233] on textarea at bounding box center [600, 220] width 222 height 92
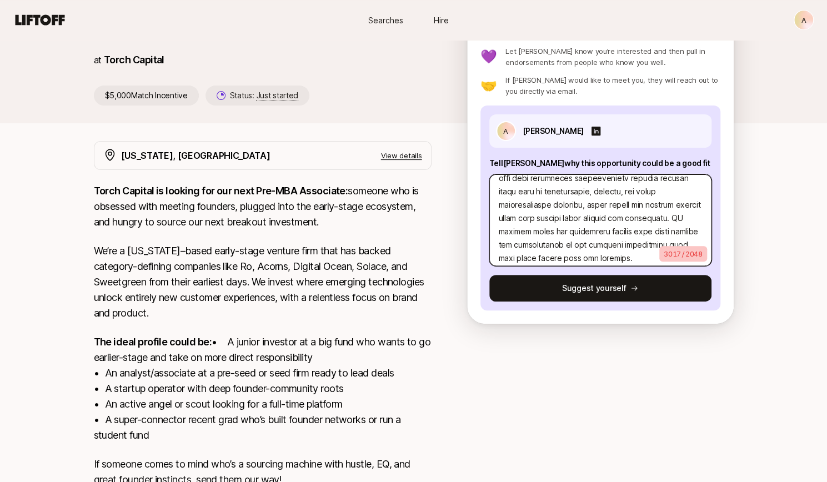
scroll to position [174, 0]
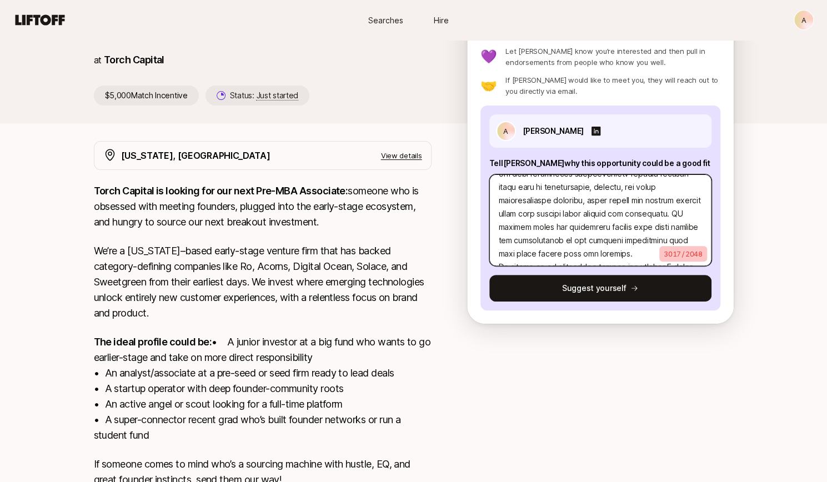
click at [586, 210] on textarea at bounding box center [600, 220] width 222 height 92
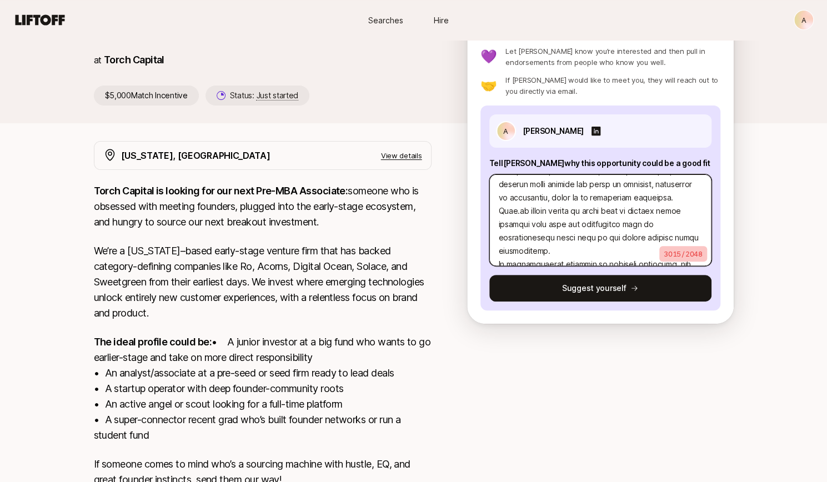
click at [650, 226] on textarea at bounding box center [600, 220] width 222 height 92
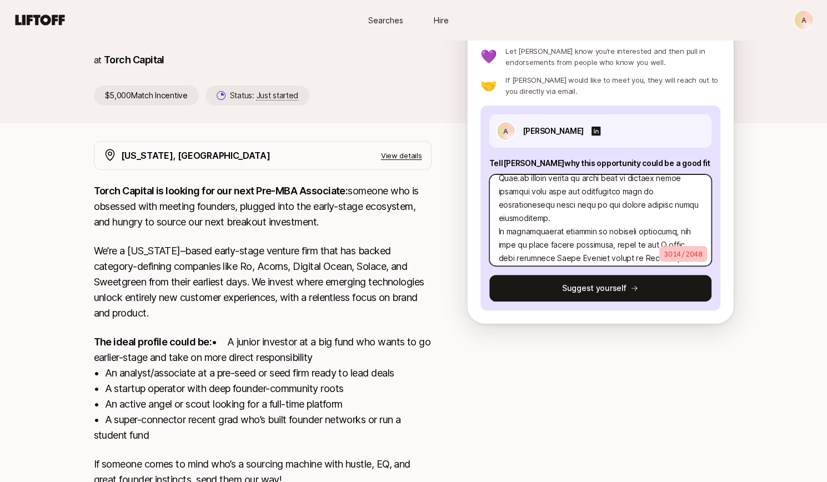
scroll to position [344, 0]
drag, startPoint x: 525, startPoint y: 242, endPoint x: 491, endPoint y: 240, distance: 34.4
click at [491, 240] on textarea at bounding box center [600, 220] width 222 height 92
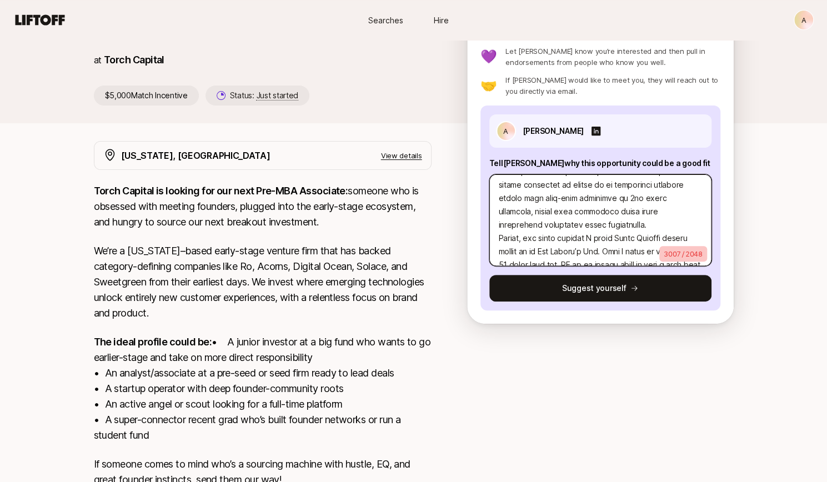
scroll to position [497, 0]
drag, startPoint x: 565, startPoint y: 234, endPoint x: 631, endPoint y: 238, distance: 65.7
click at [631, 238] on textarea at bounding box center [600, 220] width 222 height 92
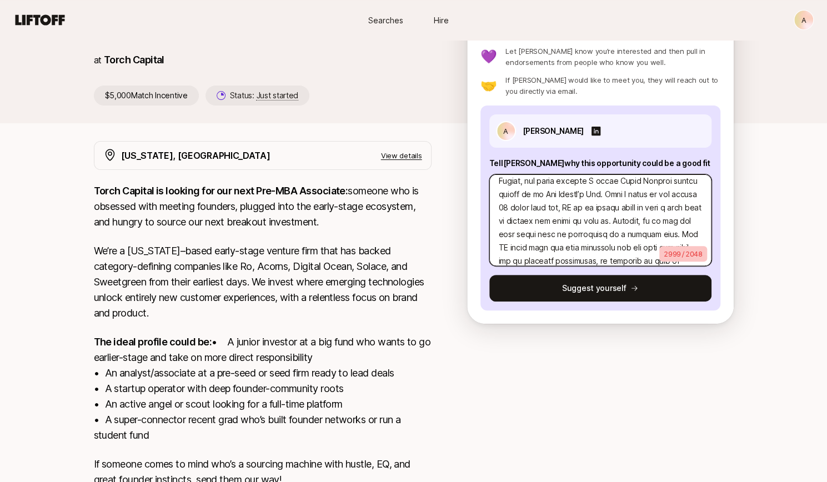
click at [554, 220] on textarea at bounding box center [600, 220] width 222 height 92
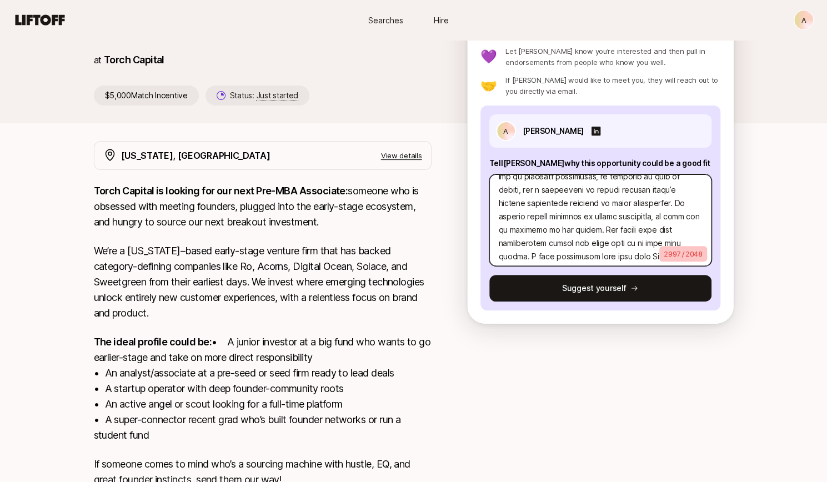
scroll to position [639, 0]
click at [507, 229] on textarea at bounding box center [600, 220] width 222 height 92
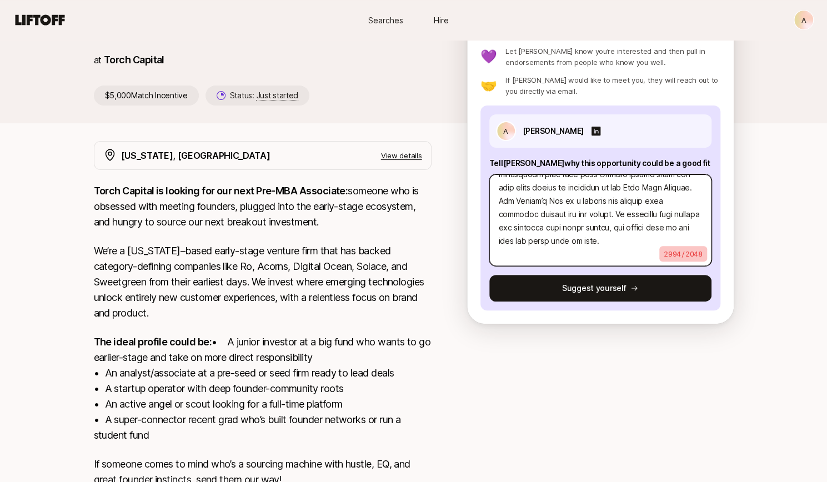
scroll to position [765, 0]
click at [671, 219] on textarea at bounding box center [600, 220] width 222 height 92
drag, startPoint x: 631, startPoint y: 188, endPoint x: 533, endPoint y: 228, distance: 105.6
click at [533, 228] on textarea at bounding box center [600, 220] width 222 height 92
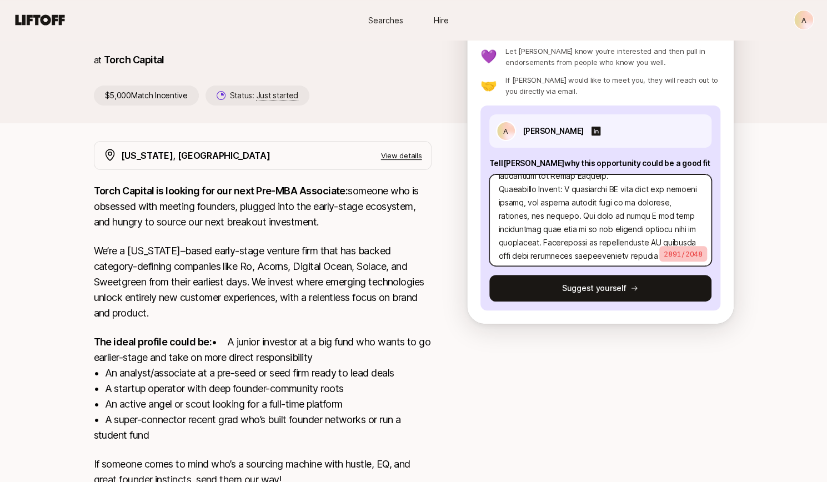
scroll to position [93, 0]
click at [578, 229] on textarea at bounding box center [600, 220] width 222 height 92
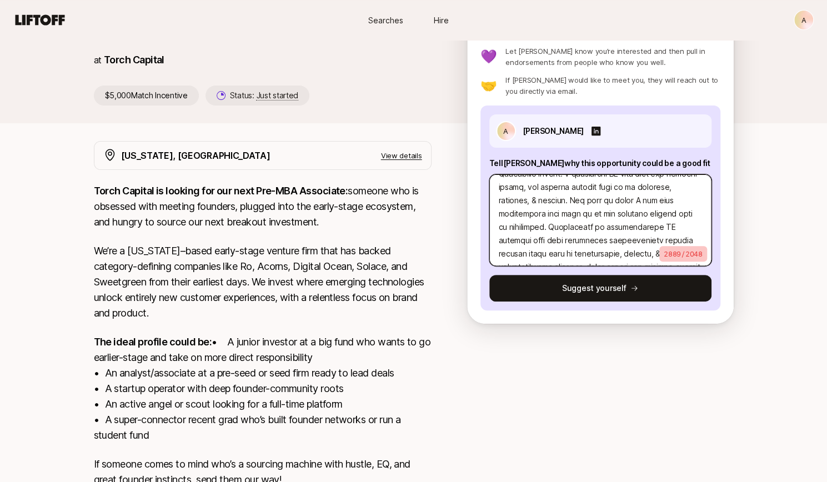
scroll to position [109, 0]
drag, startPoint x: 623, startPoint y: 225, endPoint x: 551, endPoint y: 244, distance: 73.9
click at [551, 244] on textarea at bounding box center [600, 220] width 222 height 92
drag, startPoint x: 586, startPoint y: 224, endPoint x: 529, endPoint y: 238, distance: 59.0
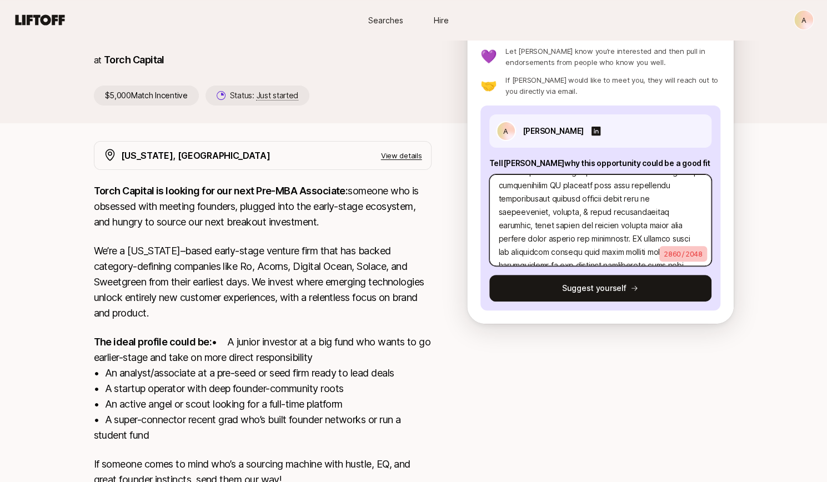
click at [529, 238] on textarea at bounding box center [600, 220] width 222 height 92
drag, startPoint x: 622, startPoint y: 212, endPoint x: 667, endPoint y: 213, distance: 45.0
click at [667, 213] on textarea at bounding box center [600, 220] width 222 height 92
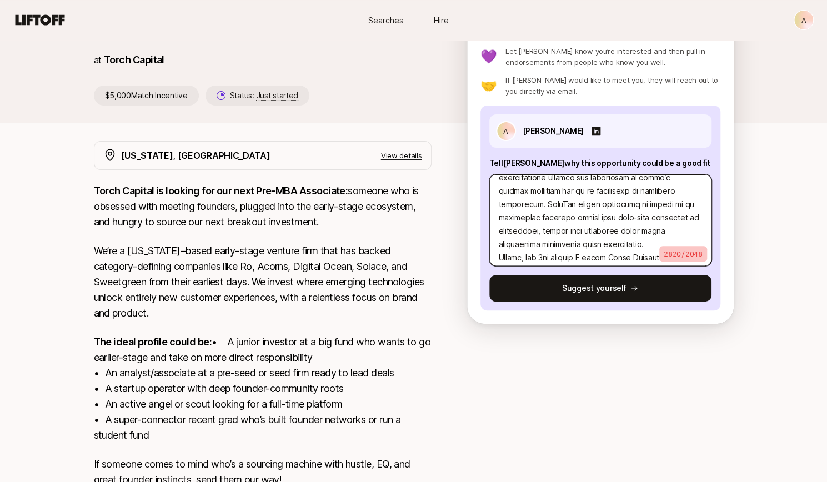
scroll to position [450, 0]
drag, startPoint x: 532, startPoint y: 218, endPoint x: 598, endPoint y: 228, distance: 67.5
click at [598, 228] on textarea at bounding box center [600, 220] width 222 height 92
drag, startPoint x: 617, startPoint y: 189, endPoint x: 684, endPoint y: 220, distance: 73.3
click at [684, 220] on textarea at bounding box center [600, 220] width 222 height 92
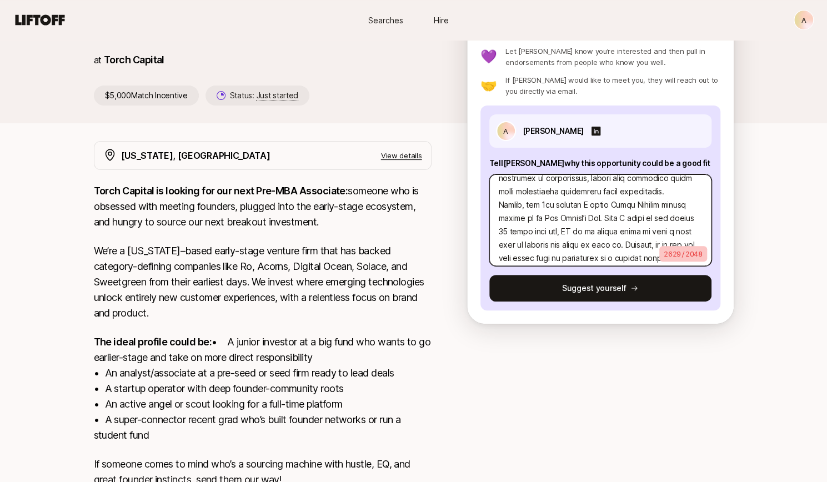
drag, startPoint x: 608, startPoint y: 217, endPoint x: 540, endPoint y: 213, distance: 69.0
click at [540, 213] on textarea at bounding box center [600, 220] width 222 height 92
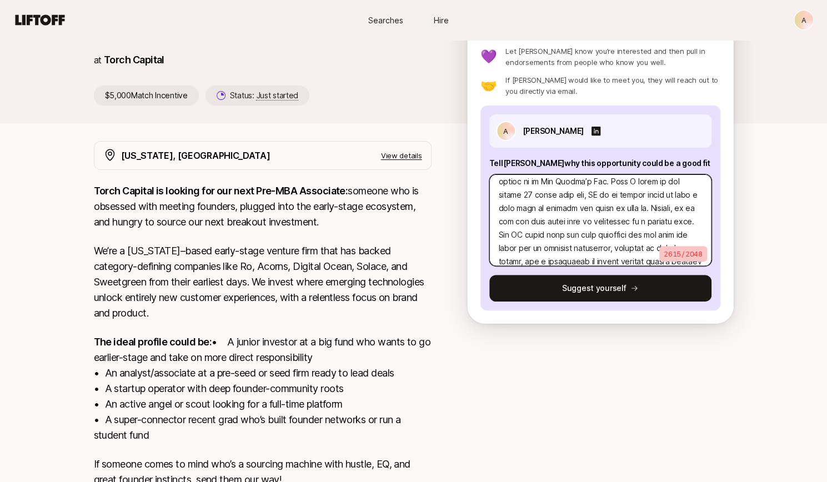
scroll to position [494, 0]
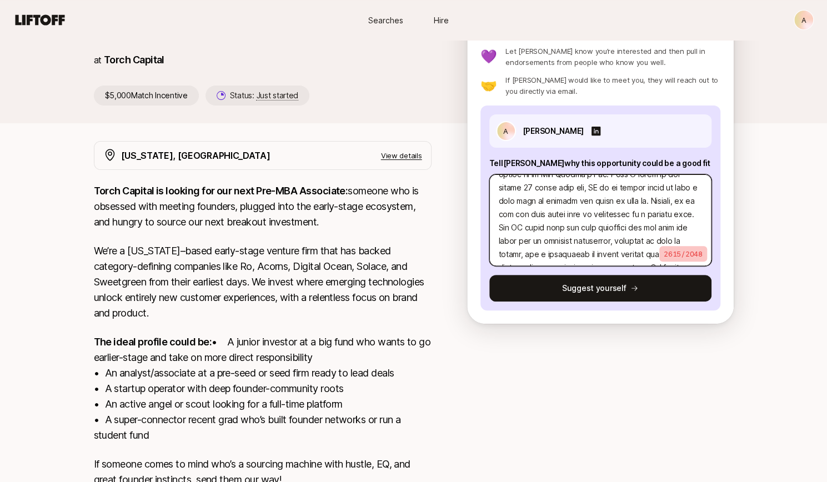
drag, startPoint x: 583, startPoint y: 215, endPoint x: 529, endPoint y: 210, distance: 54.6
click at [529, 210] on textarea at bounding box center [600, 220] width 222 height 92
click at [656, 214] on textarea at bounding box center [600, 220] width 222 height 92
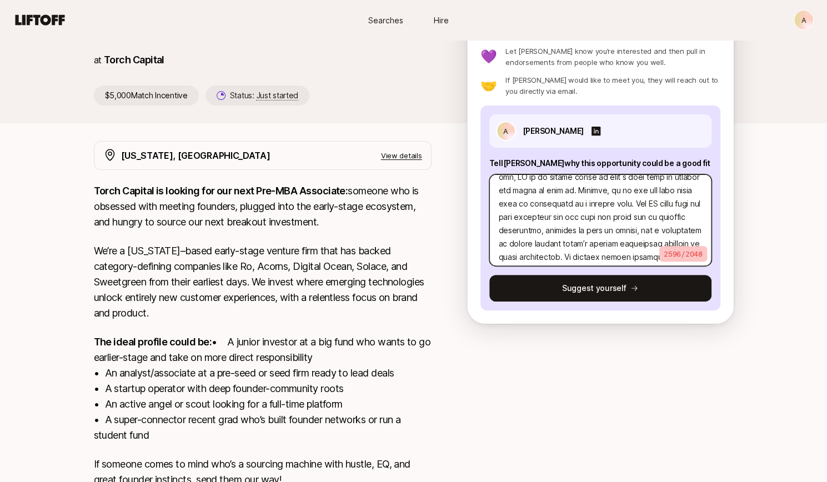
scroll to position [510, 0]
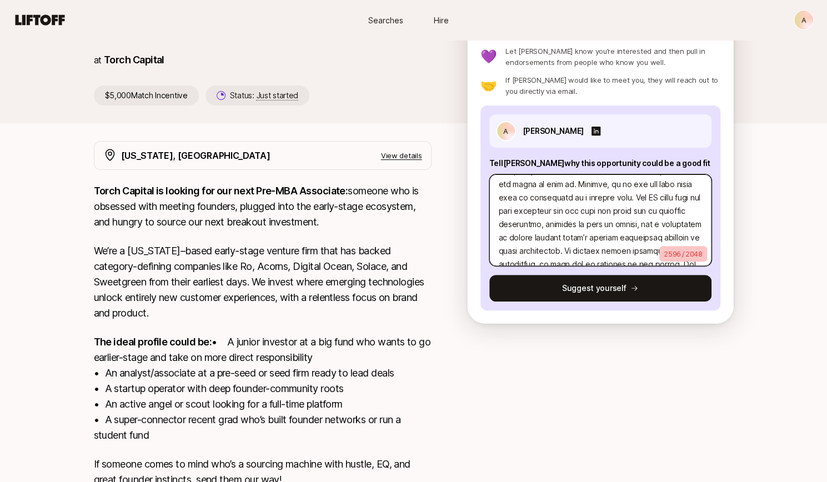
drag, startPoint x: 625, startPoint y: 235, endPoint x: 598, endPoint y: 234, distance: 27.2
click at [598, 234] on textarea at bounding box center [600, 220] width 222 height 92
click at [622, 235] on textarea at bounding box center [600, 220] width 222 height 92
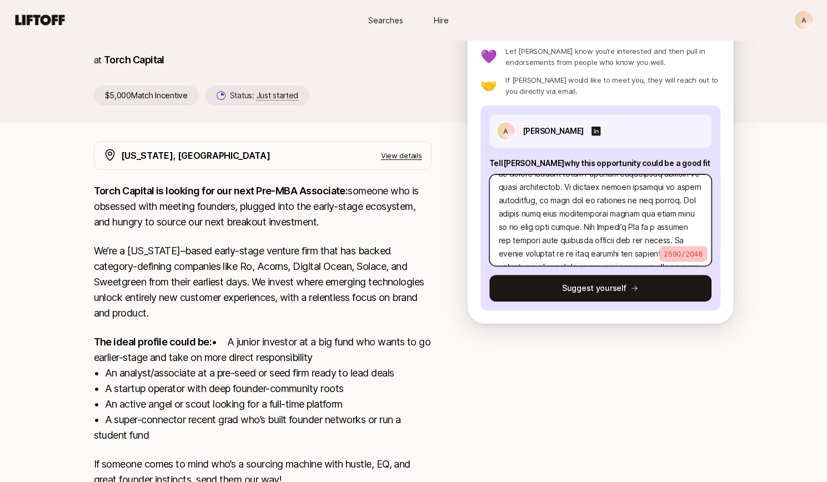
scroll to position [575, 0]
drag, startPoint x: 599, startPoint y: 212, endPoint x: 517, endPoint y: 217, distance: 82.4
click at [517, 217] on textarea at bounding box center [600, 220] width 222 height 92
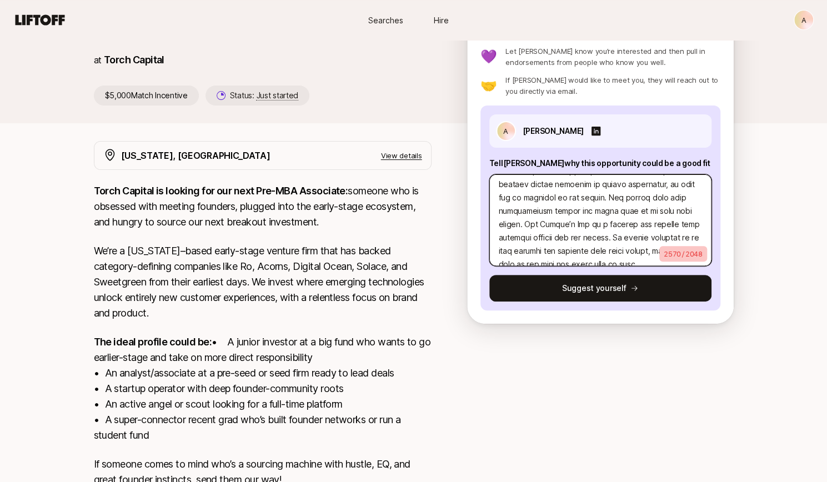
click at [614, 212] on textarea at bounding box center [600, 220] width 222 height 92
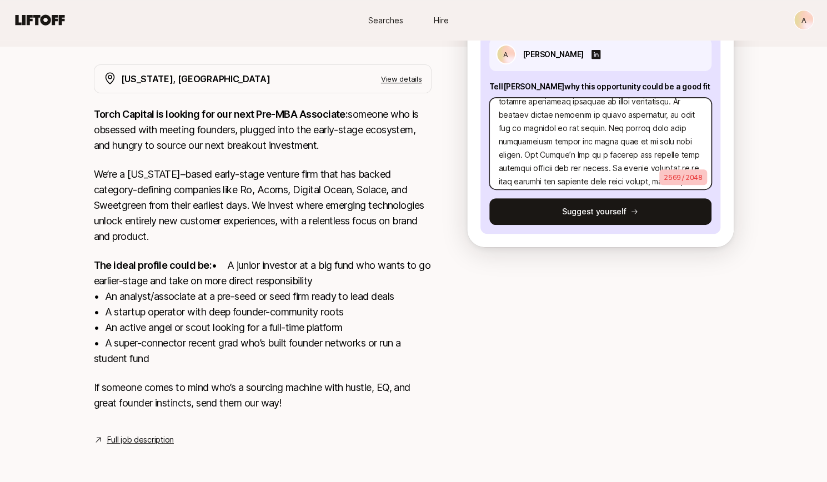
scroll to position [571, 0]
drag, startPoint x: 613, startPoint y: 124, endPoint x: 607, endPoint y: 152, distance: 28.9
click at [607, 152] on textarea at bounding box center [600, 144] width 222 height 92
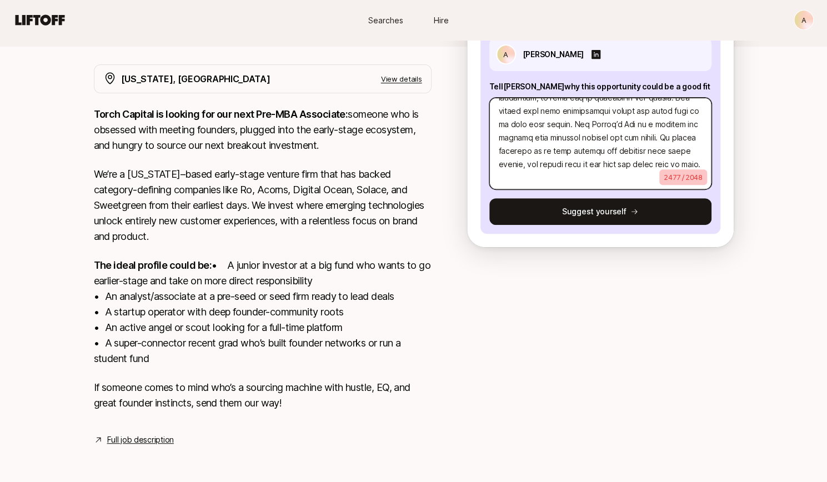
scroll to position [598, 0]
drag, startPoint x: 581, startPoint y: 125, endPoint x: 621, endPoint y: 125, distance: 40.5
click at [621, 125] on textarea at bounding box center [600, 144] width 222 height 92
drag, startPoint x: 625, startPoint y: 127, endPoint x: 516, endPoint y: 136, distance: 108.6
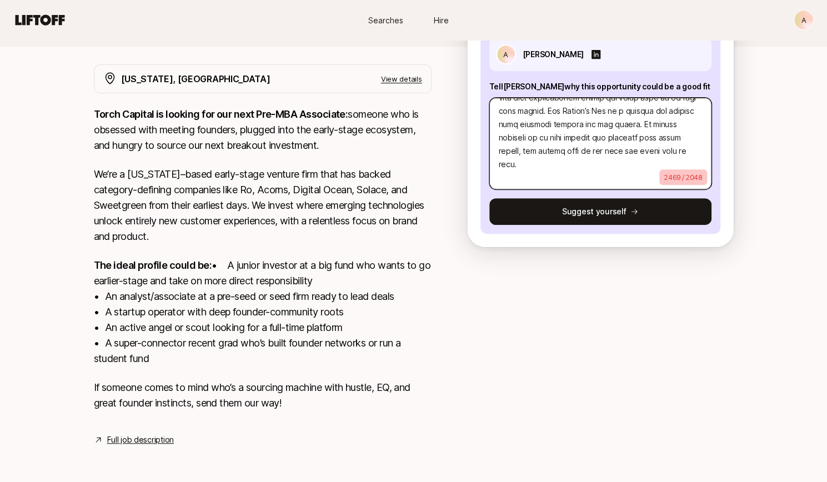
click at [516, 136] on textarea at bounding box center [600, 144] width 222 height 92
drag, startPoint x: 638, startPoint y: 125, endPoint x: 689, endPoint y: 128, distance: 50.6
click at [689, 128] on textarea at bounding box center [600, 144] width 222 height 92
click at [557, 152] on textarea at bounding box center [600, 144] width 222 height 92
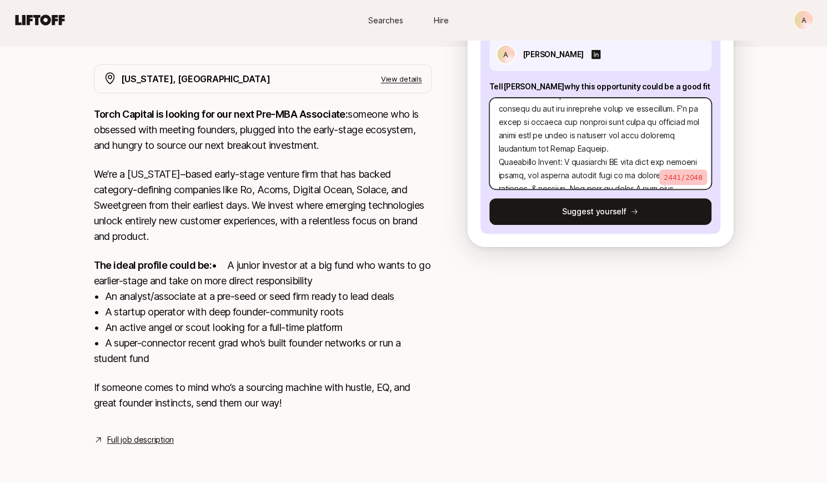
scroll to position [0, 0]
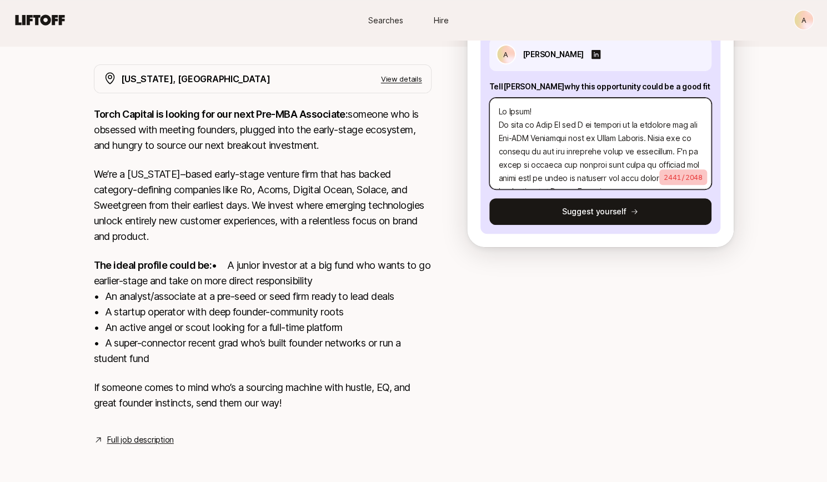
click at [498, 112] on textarea at bounding box center [600, 144] width 222 height 92
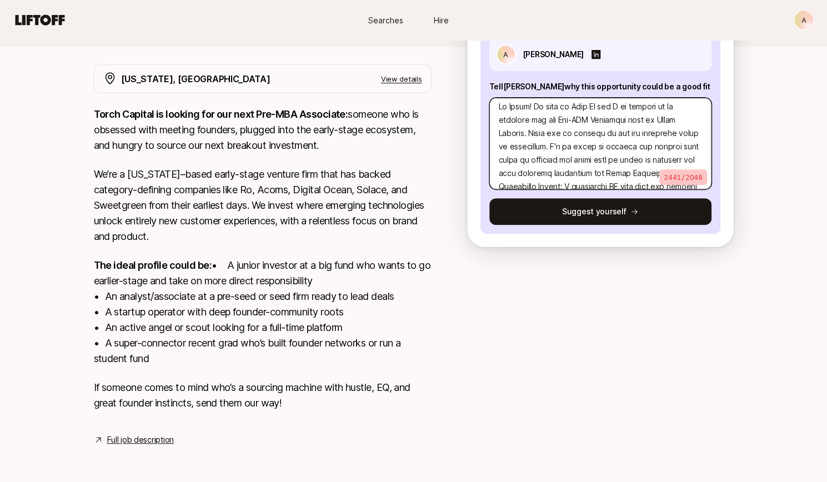
scroll to position [6, 0]
drag, startPoint x: 615, startPoint y: 120, endPoint x: 645, endPoint y: 117, distance: 30.7
click at [645, 117] on textarea at bounding box center [600, 144] width 222 height 92
click at [642, 118] on textarea at bounding box center [600, 144] width 222 height 92
click at [647, 144] on textarea at bounding box center [600, 144] width 222 height 92
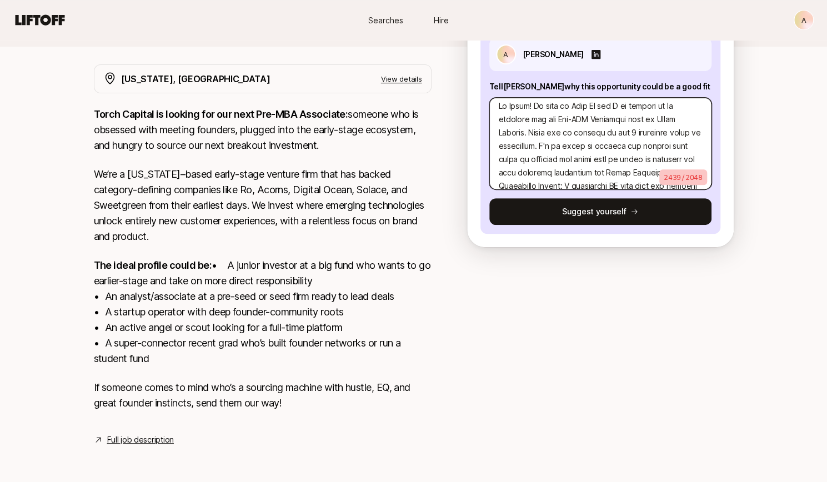
click at [590, 159] on textarea at bounding box center [600, 144] width 222 height 92
drag, startPoint x: 511, startPoint y: 147, endPoint x: 493, endPoint y: 145, distance: 18.4
click at [493, 145] on textarea at bounding box center [600, 144] width 222 height 92
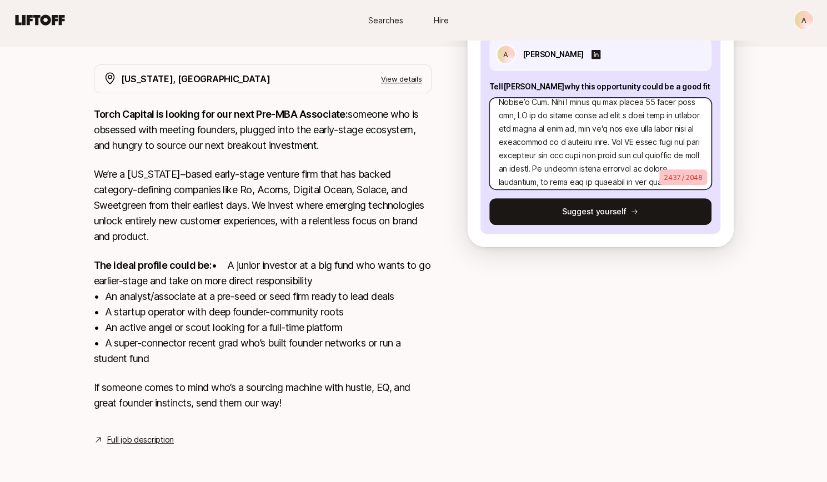
scroll to position [489, 0]
click at [583, 140] on textarea at bounding box center [600, 144] width 222 height 92
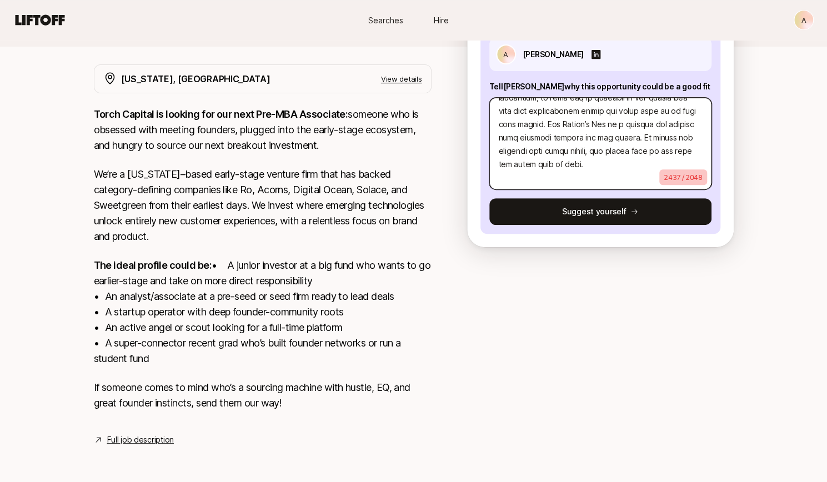
scroll to position [620, 0]
drag, startPoint x: 546, startPoint y: 156, endPoint x: 517, endPoint y: 157, distance: 28.9
click at [517, 157] on textarea at bounding box center [600, 144] width 222 height 92
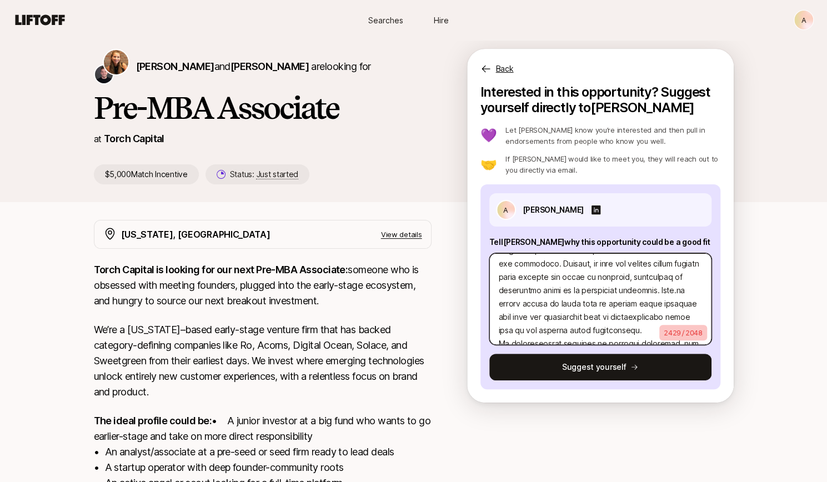
scroll to position [273, 0]
drag, startPoint x: 631, startPoint y: 288, endPoint x: 594, endPoint y: 288, distance: 36.6
click at [594, 288] on textarea at bounding box center [600, 299] width 222 height 92
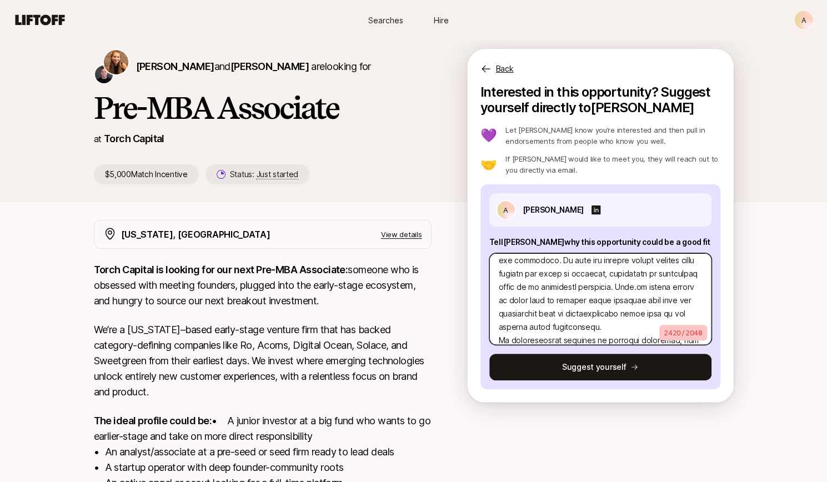
scroll to position [274, 0]
drag, startPoint x: 593, startPoint y: 285, endPoint x: 570, endPoint y: 323, distance: 44.4
click at [570, 323] on textarea at bounding box center [600, 299] width 222 height 92
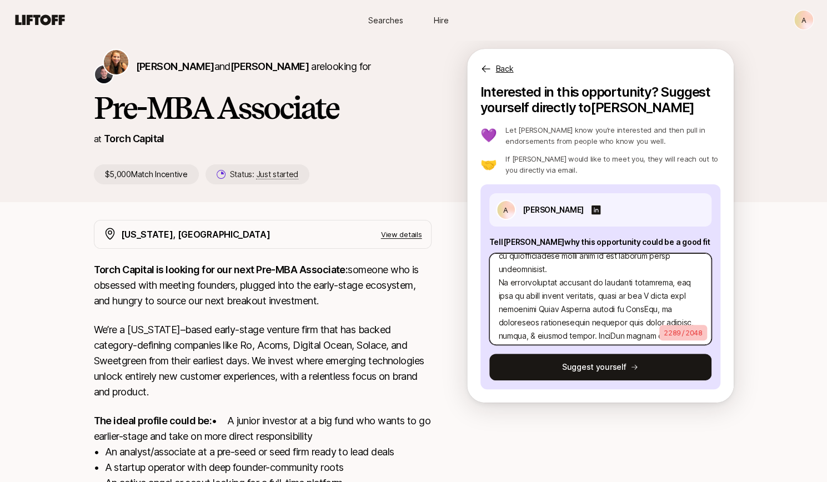
scroll to position [305, 0]
click at [550, 295] on textarea at bounding box center [600, 299] width 222 height 92
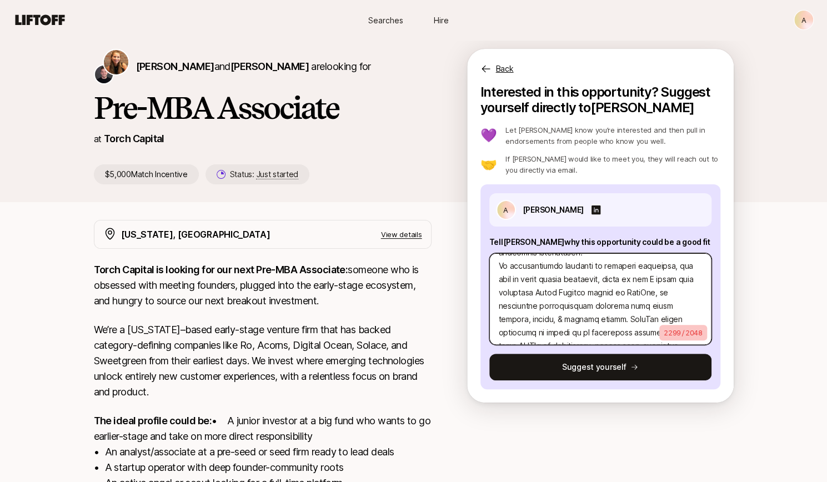
scroll to position [322, 0]
click at [564, 304] on textarea at bounding box center [600, 299] width 222 height 92
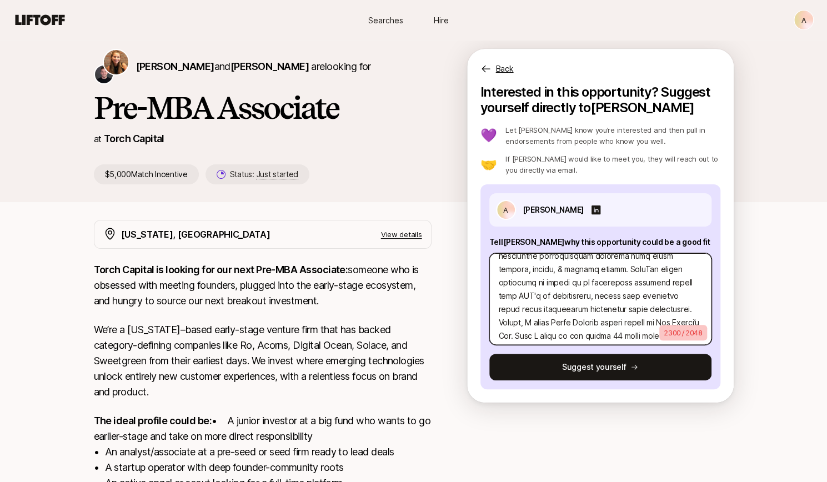
scroll to position [371, 0]
click at [588, 294] on textarea at bounding box center [600, 299] width 222 height 92
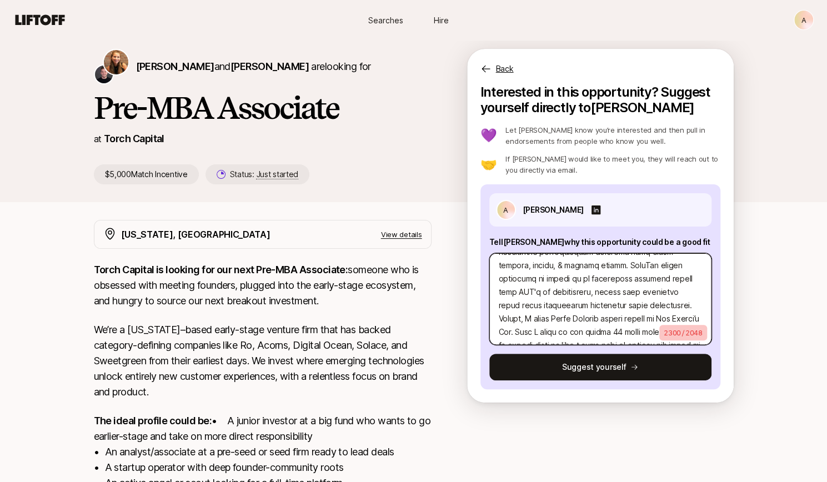
click at [560, 318] on textarea at bounding box center [600, 299] width 222 height 92
drag, startPoint x: 560, startPoint y: 320, endPoint x: 610, endPoint y: 317, distance: 50.1
click at [610, 317] on textarea at bounding box center [600, 299] width 222 height 92
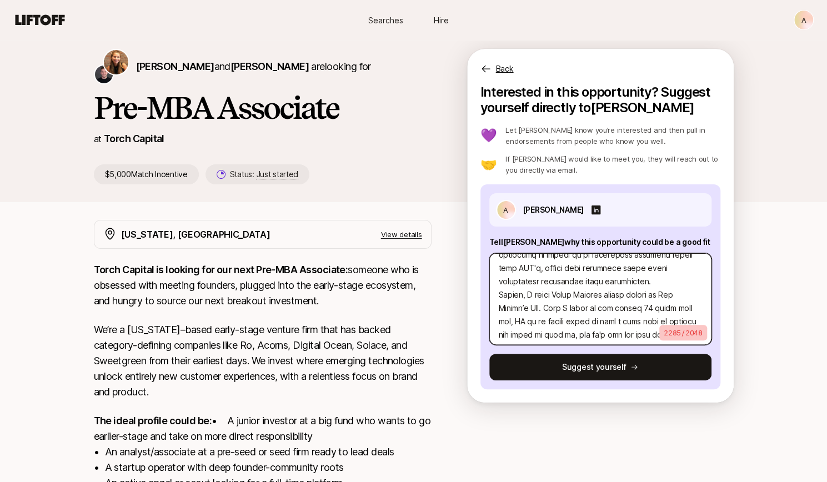
scroll to position [399, 0]
drag, startPoint x: 664, startPoint y: 301, endPoint x: 618, endPoint y: 271, distance: 54.5
click at [618, 271] on textarea at bounding box center [600, 299] width 222 height 92
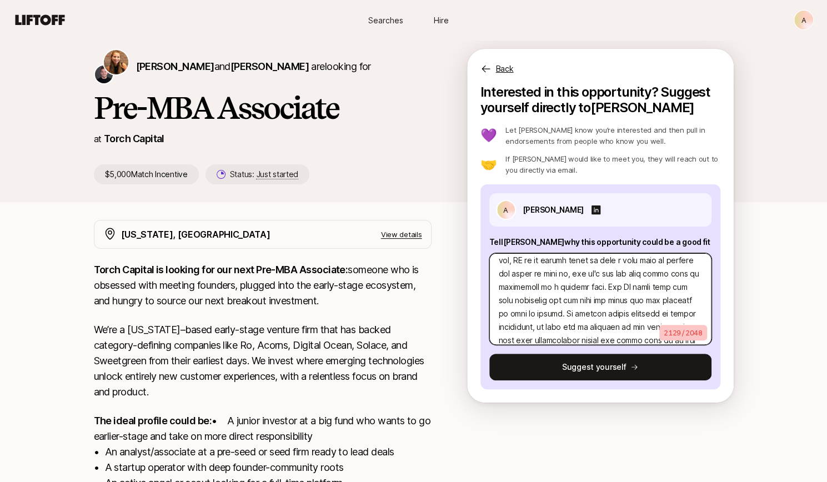
scroll to position [421, 0]
click at [642, 309] on textarea at bounding box center [600, 299] width 222 height 92
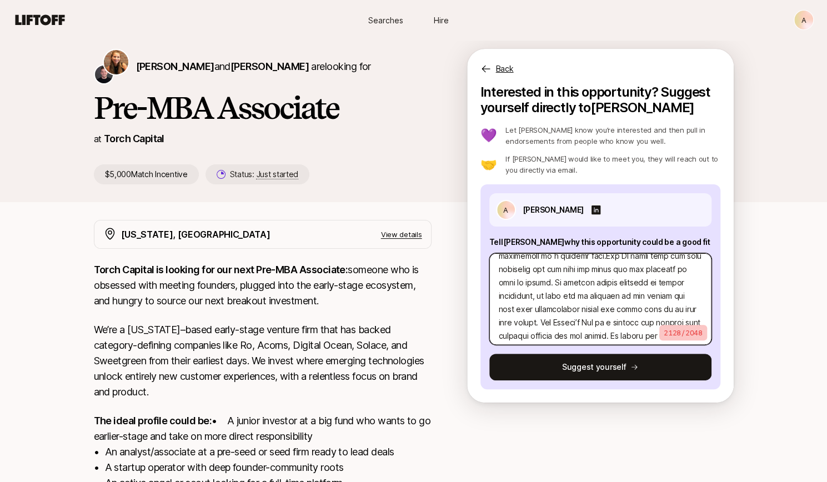
scroll to position [452, 0]
drag, startPoint x: 537, startPoint y: 320, endPoint x: 490, endPoint y: 324, distance: 47.3
click at [490, 324] on textarea at bounding box center [600, 299] width 222 height 92
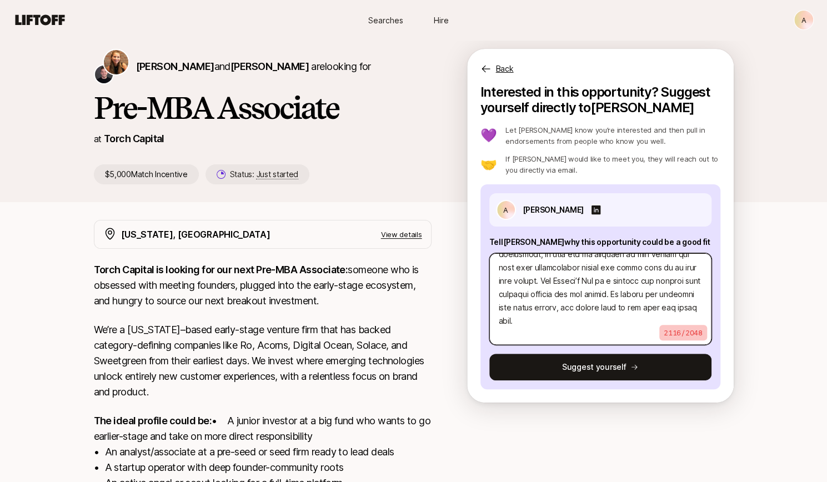
scroll to position [493, 0]
drag, startPoint x: 538, startPoint y: 321, endPoint x: 524, endPoint y: 321, distance: 13.9
click at [524, 321] on textarea at bounding box center [600, 299] width 222 height 92
click at [564, 307] on textarea at bounding box center [600, 299] width 222 height 92
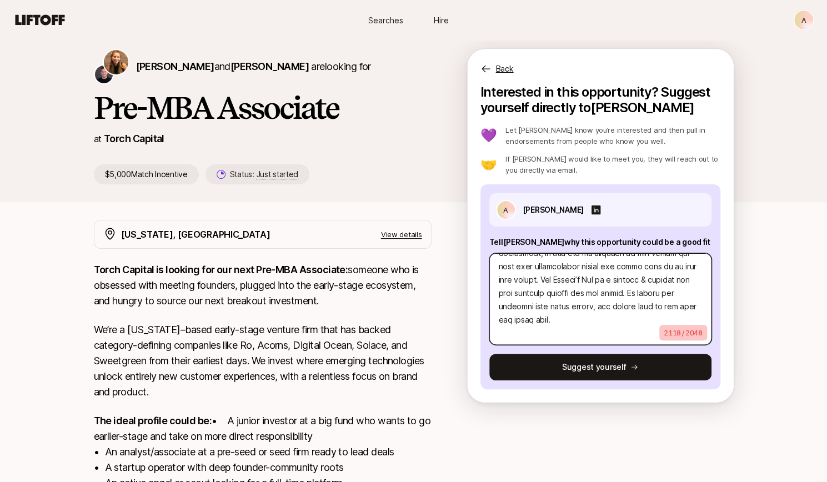
drag, startPoint x: 657, startPoint y: 304, endPoint x: 686, endPoint y: 304, distance: 29.4
click at [686, 304] on textarea at bounding box center [600, 299] width 222 height 92
drag, startPoint x: 582, startPoint y: 287, endPoint x: 623, endPoint y: 289, distance: 41.1
click at [623, 289] on textarea at bounding box center [600, 299] width 222 height 92
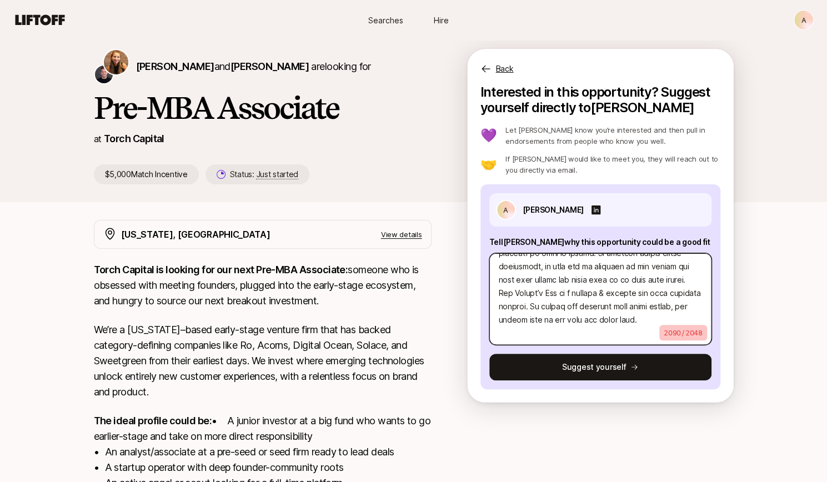
scroll to position [482, 0]
drag, startPoint x: 641, startPoint y: 276, endPoint x: 613, endPoint y: 277, distance: 27.8
click at [613, 277] on textarea at bounding box center [600, 299] width 222 height 92
drag, startPoint x: 577, startPoint y: 305, endPoint x: 516, endPoint y: 308, distance: 60.6
click at [516, 308] on textarea at bounding box center [600, 299] width 222 height 92
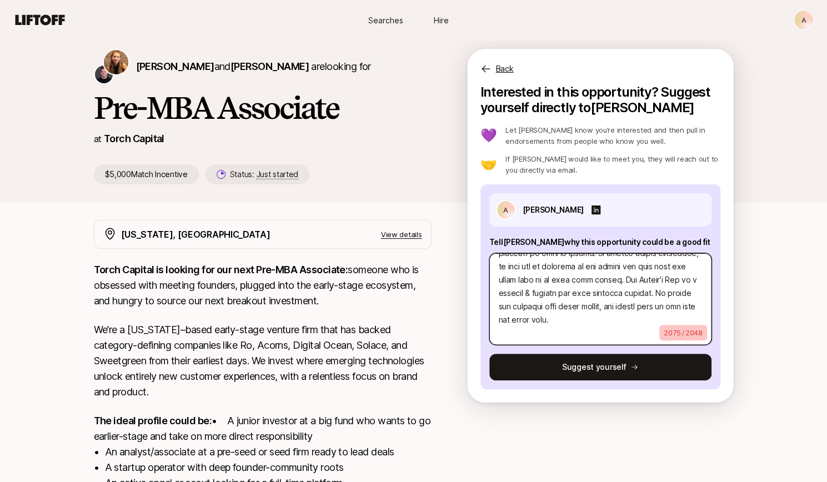
scroll to position [506, 0]
click at [552, 333] on textarea at bounding box center [600, 299] width 222 height 92
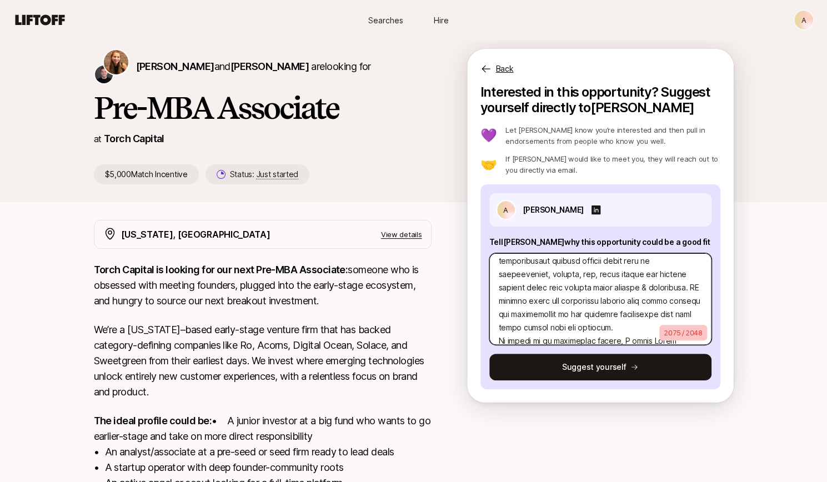
scroll to position [157, 0]
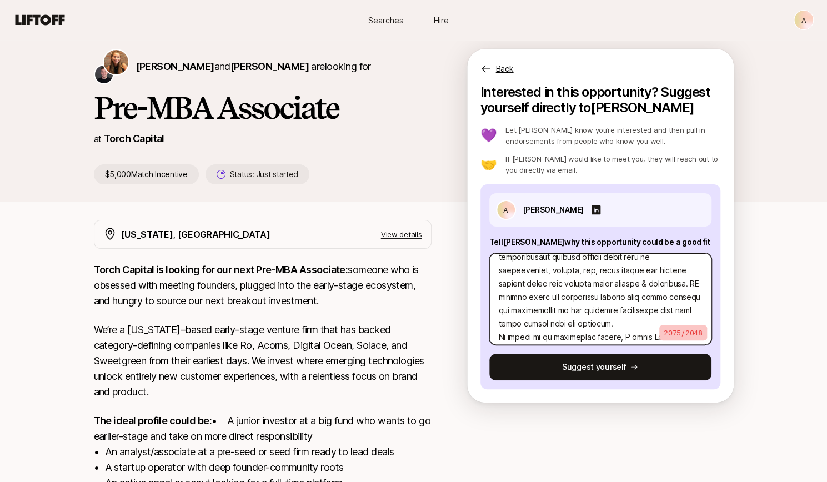
drag, startPoint x: 616, startPoint y: 311, endPoint x: 677, endPoint y: 317, distance: 61.9
click at [677, 317] on textarea at bounding box center [600, 299] width 222 height 92
click at [666, 313] on textarea at bounding box center [600, 299] width 222 height 92
drag, startPoint x: 666, startPoint y: 313, endPoint x: 614, endPoint y: 313, distance: 52.2
click at [614, 313] on textarea at bounding box center [600, 299] width 222 height 92
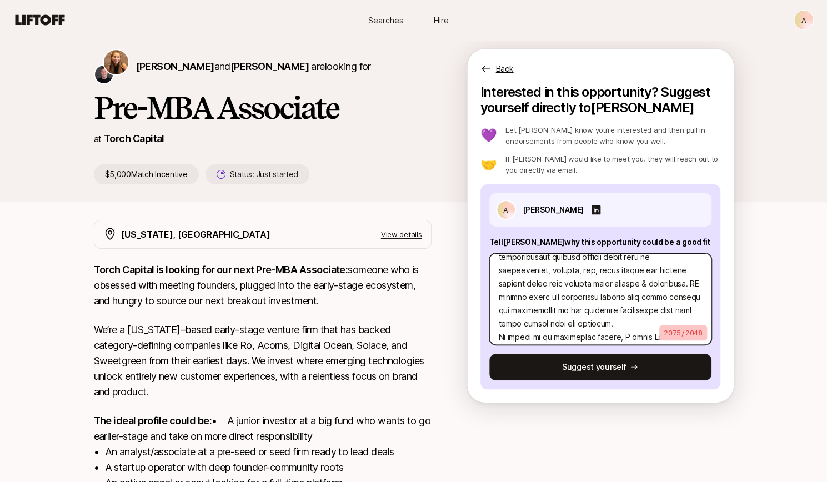
click at [614, 313] on textarea at bounding box center [600, 299] width 222 height 92
drag, startPoint x: 628, startPoint y: 309, endPoint x: 594, endPoint y: 310, distance: 34.4
click at [594, 310] on textarea at bounding box center [600, 299] width 222 height 92
drag, startPoint x: 556, startPoint y: 321, endPoint x: 610, endPoint y: 323, distance: 53.3
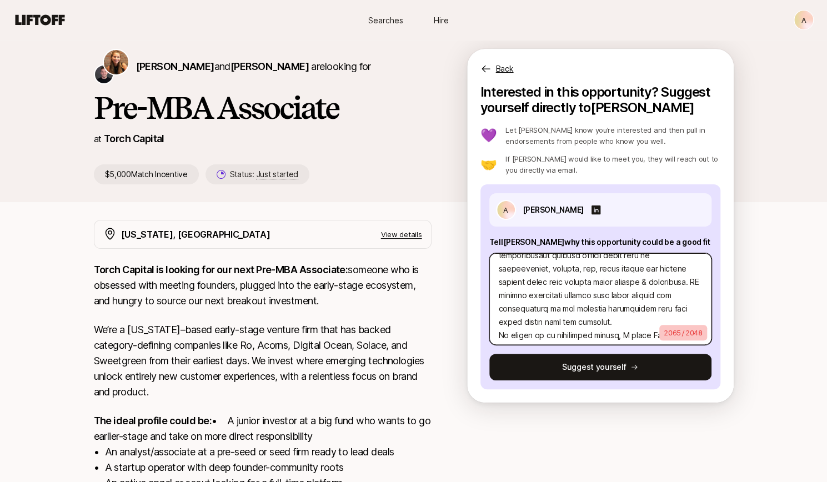
click at [610, 323] on textarea at bounding box center [600, 299] width 222 height 92
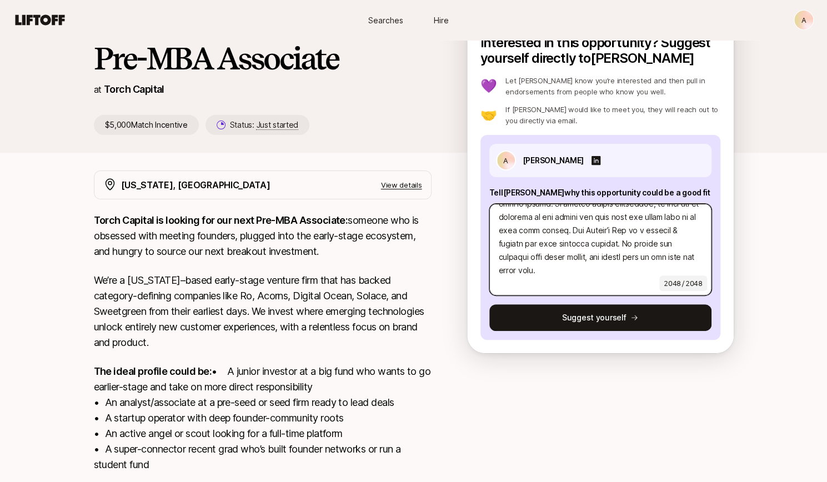
scroll to position [92, 0]
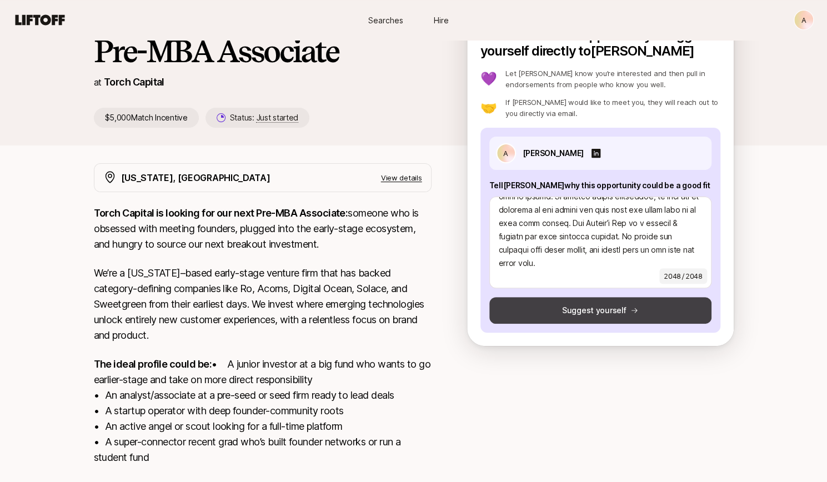
click at [588, 318] on button "Suggest yourself" at bounding box center [600, 310] width 222 height 27
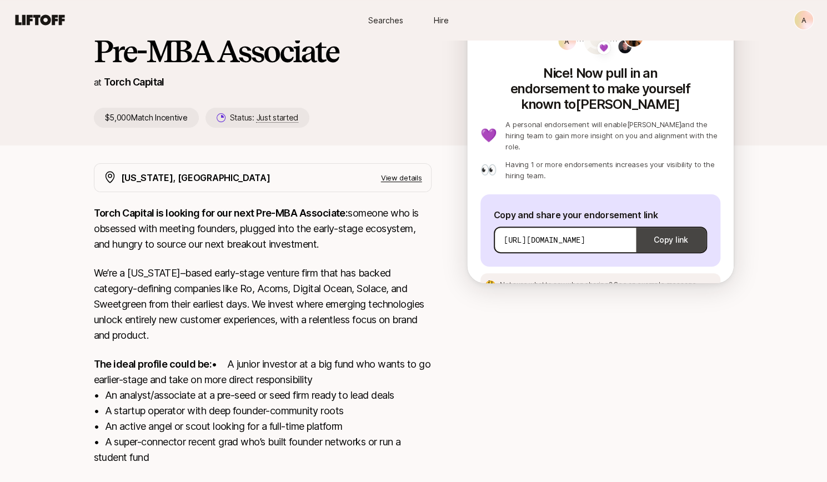
click at [661, 224] on button "Copy link" at bounding box center [670, 239] width 69 height 31
click at [630, 280] on span "See an example message" at bounding box center [654, 284] width 83 height 8
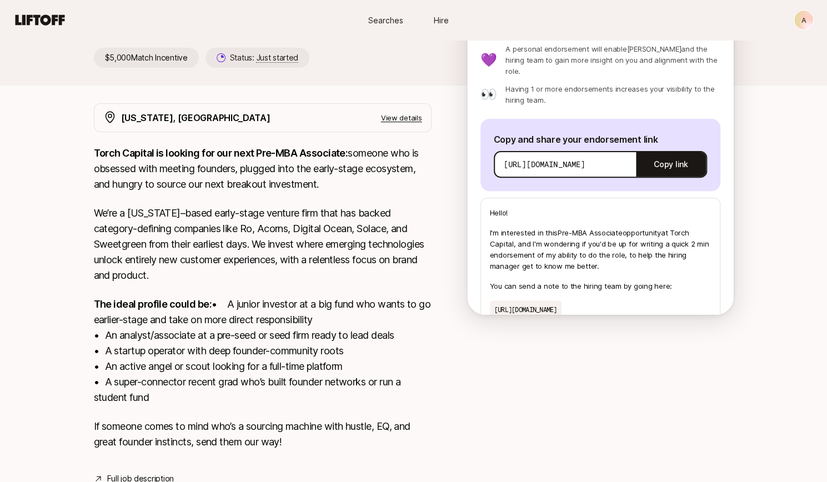
scroll to position [103, 0]
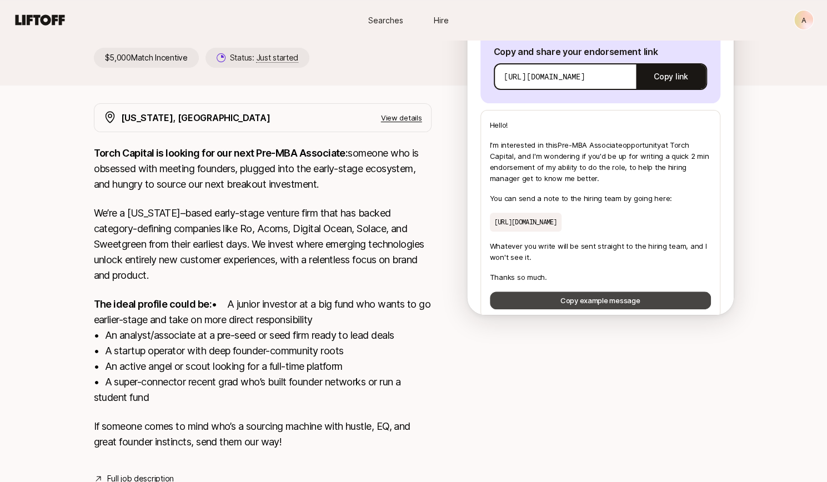
click at [563, 291] on button "Copy example message" at bounding box center [600, 300] width 221 height 18
